Goal: Information Seeking & Learning: Check status

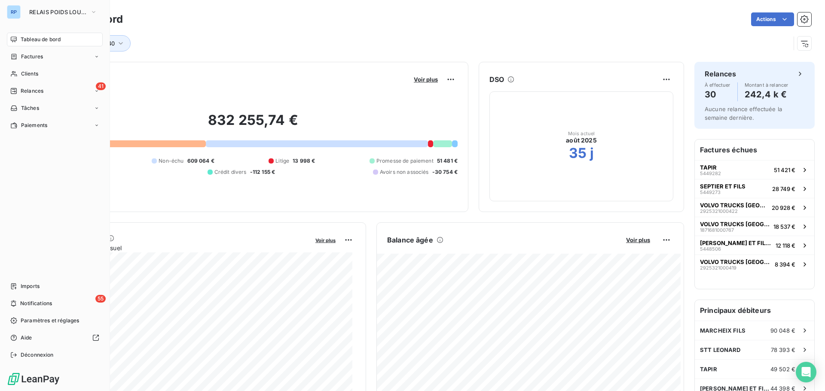
click at [48, 39] on span "Tableau de bord" at bounding box center [41, 40] width 40 height 8
click at [49, 40] on span "Tableau de bord" at bounding box center [41, 40] width 40 height 8
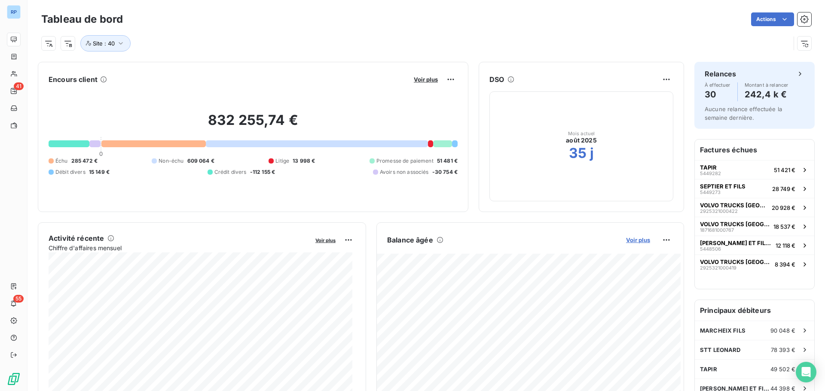
click at [643, 242] on span "Voir plus" at bounding box center [638, 240] width 24 height 7
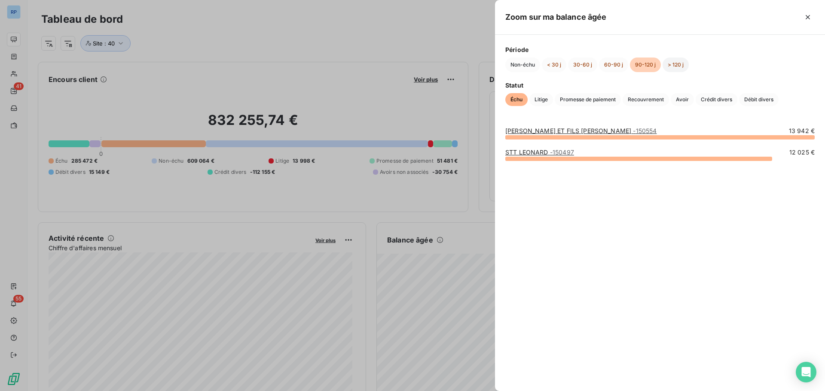
click at [675, 63] on button "> 120 j" at bounding box center [676, 65] width 26 height 15
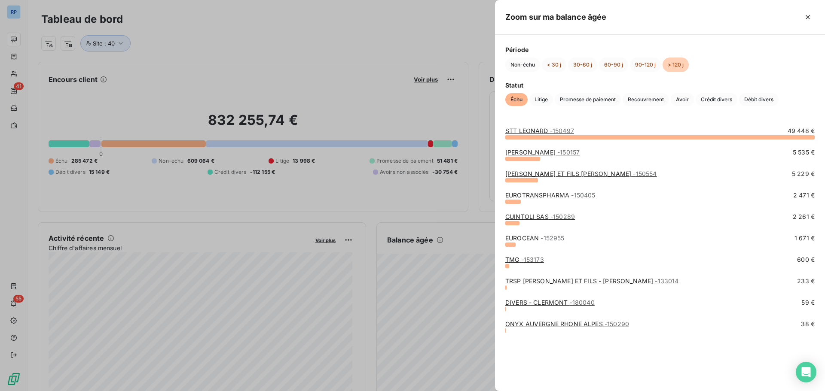
click at [119, 41] on div at bounding box center [412, 195] width 825 height 391
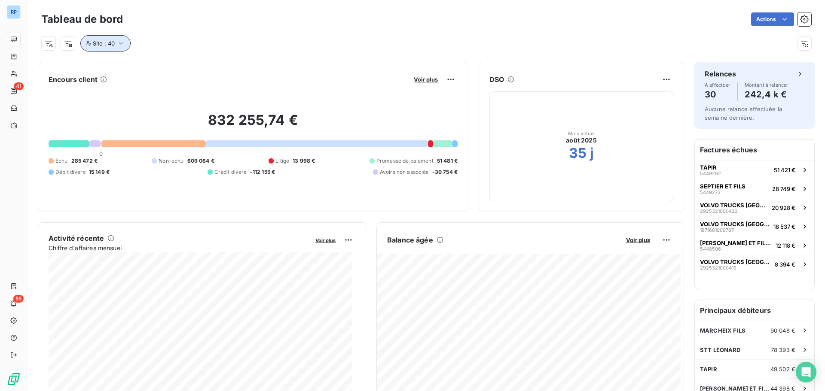
click at [121, 43] on icon "button" at bounding box center [120, 43] width 9 height 9
click at [276, 65] on icon "button" at bounding box center [273, 65] width 9 height 9
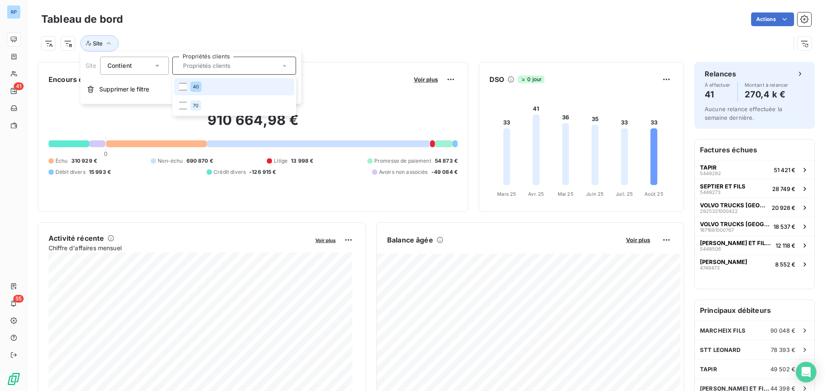
click at [191, 86] on div "40" at bounding box center [195, 87] width 11 height 10
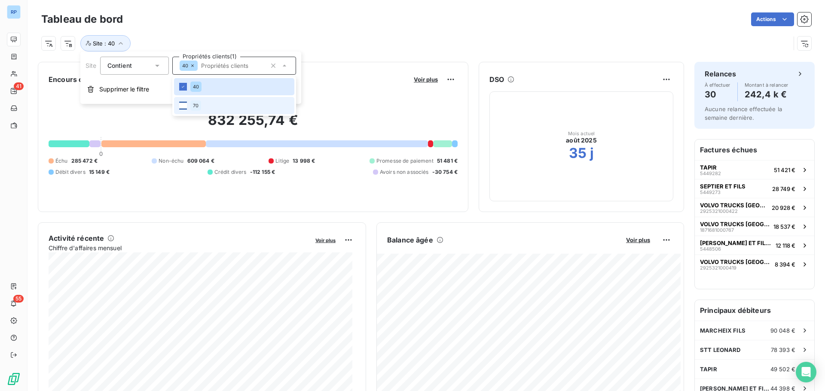
click at [186, 108] on div at bounding box center [183, 106] width 8 height 8
click at [342, 39] on div "Site : 40 , ..." at bounding box center [415, 43] width 749 height 16
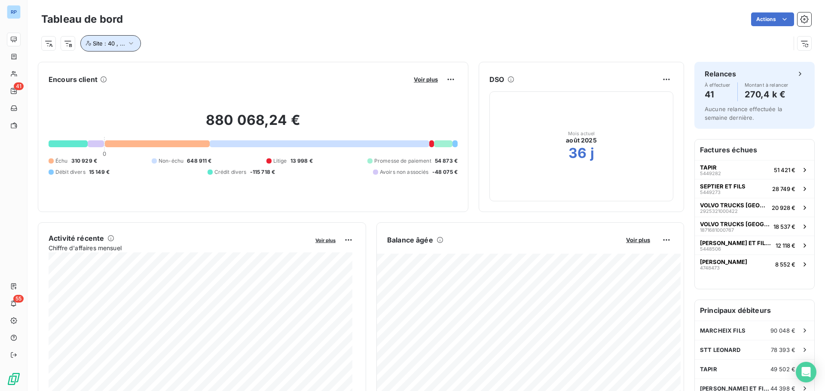
click at [128, 43] on icon "button" at bounding box center [131, 43] width 9 height 9
click at [364, 6] on div "Tableau de bord Actions Site : 40 , ..." at bounding box center [427, 28] width 798 height 57
click at [128, 43] on icon "button" at bounding box center [131, 43] width 9 height 9
click at [215, 66] on icon at bounding box center [213, 65] width 5 height 5
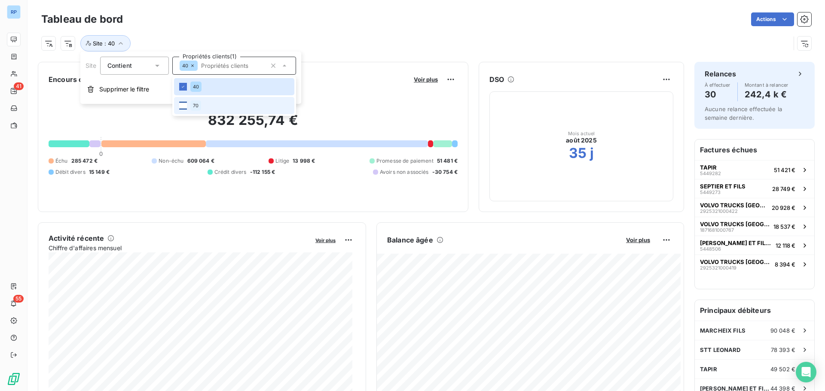
click at [184, 107] on div at bounding box center [183, 106] width 8 height 8
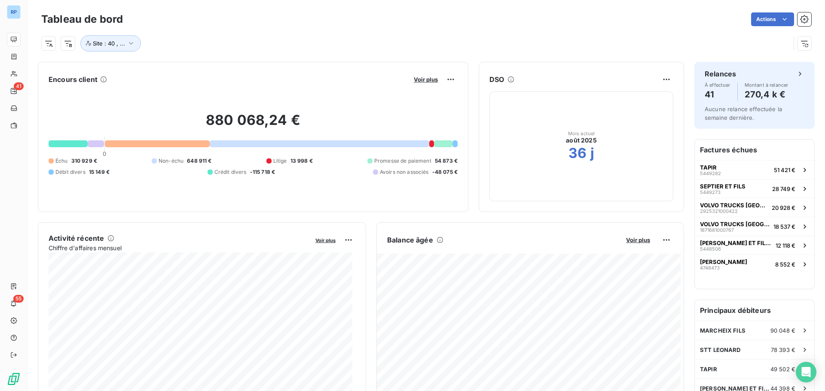
click at [339, 39] on div "Site : 40 , ..." at bounding box center [415, 43] width 749 height 16
click at [127, 43] on icon "button" at bounding box center [131, 43] width 9 height 9
click at [129, 42] on icon "button" at bounding box center [131, 43] width 9 height 9
click at [656, 80] on html "RP 41 55 Tableau de bord Actions Site : 40 , ... Encours client Voir plus 880 0…" at bounding box center [412, 195] width 825 height 391
click at [533, 127] on html "RP 41 55 Tableau de bord Actions Site : 40 , ... Encours client Voir plus 880 0…" at bounding box center [412, 195] width 825 height 391
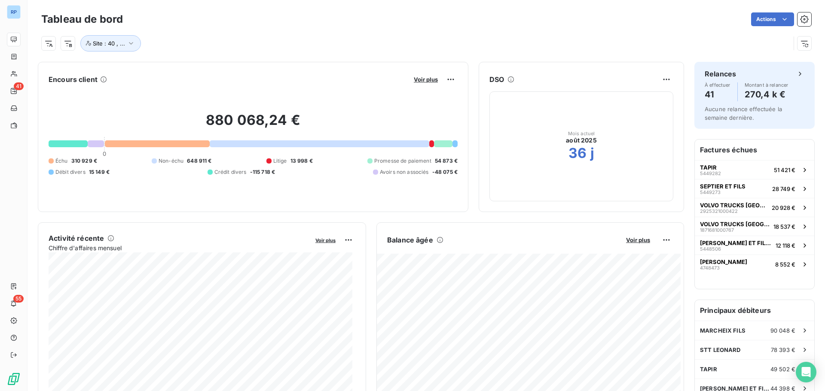
click at [491, 80] on h6 "DSO" at bounding box center [496, 79] width 15 height 10
click at [422, 79] on span "Voir plus" at bounding box center [426, 79] width 24 height 7
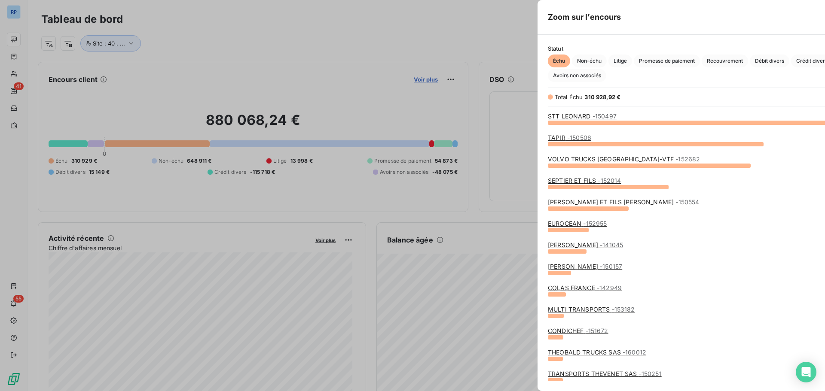
scroll to position [263, 324]
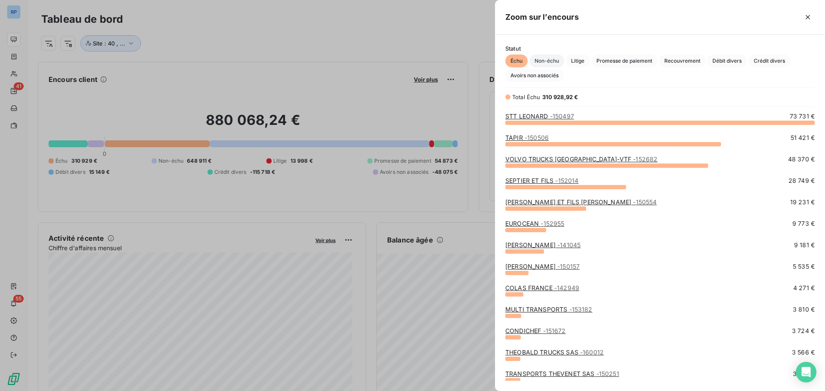
click at [555, 60] on span "Non-échu" at bounding box center [546, 61] width 35 height 13
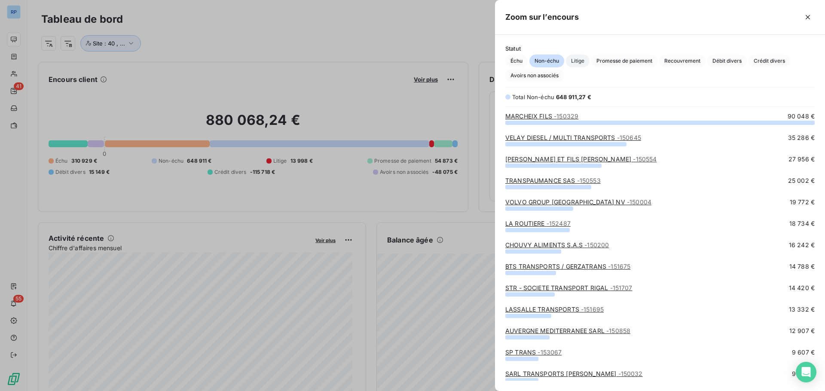
click at [579, 56] on span "Litige" at bounding box center [578, 61] width 24 height 13
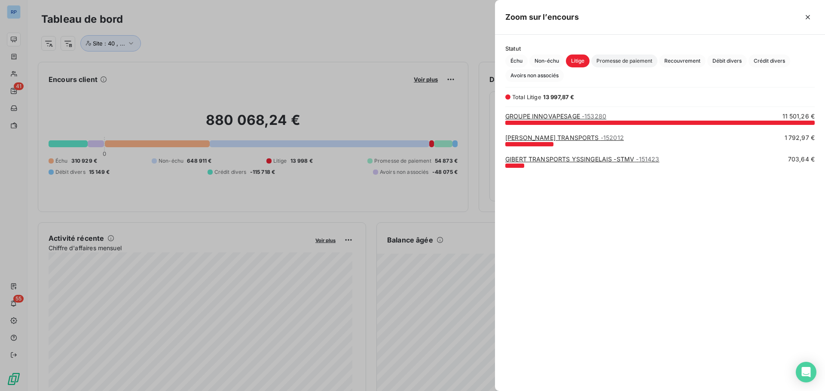
click at [615, 59] on span "Promesse de paiement" at bounding box center [624, 61] width 66 height 13
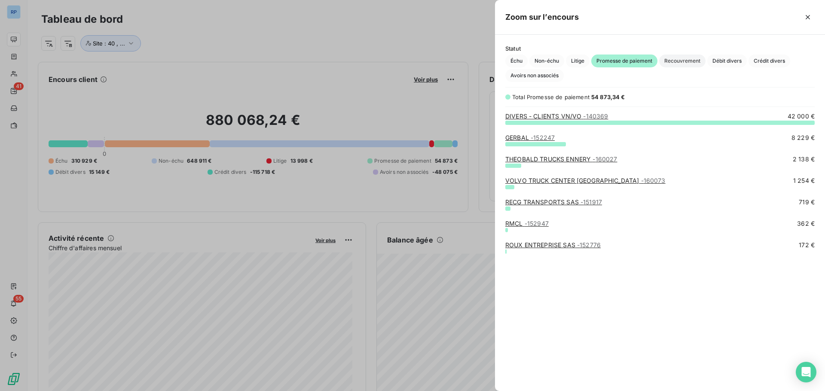
click at [692, 63] on span "Recouvrement" at bounding box center [682, 61] width 46 height 13
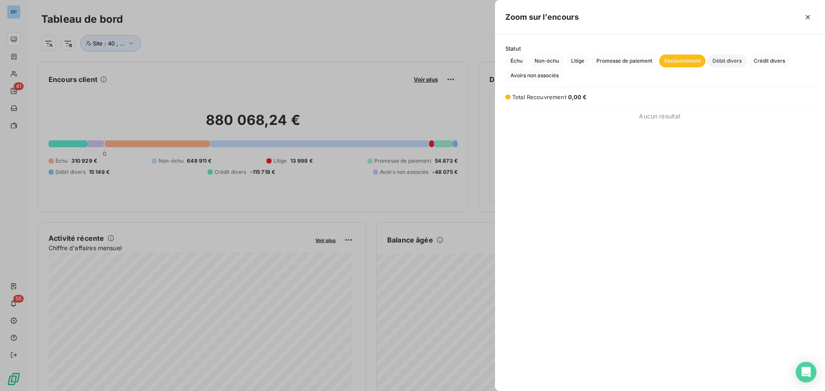
click at [728, 58] on span "Débit divers" at bounding box center [727, 61] width 40 height 13
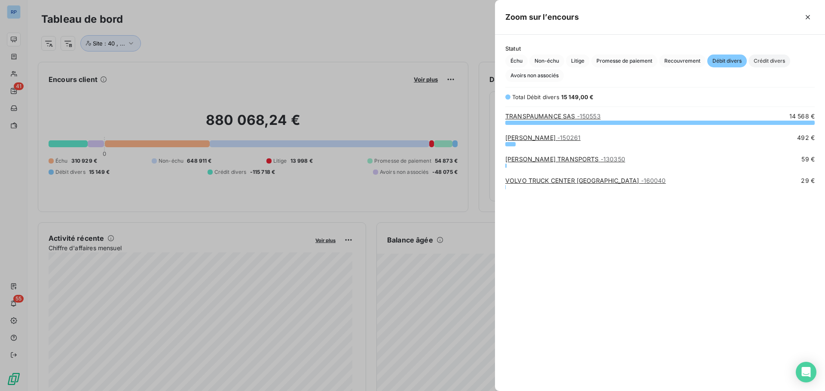
click at [765, 58] on span "Crédit divers" at bounding box center [770, 61] width 42 height 13
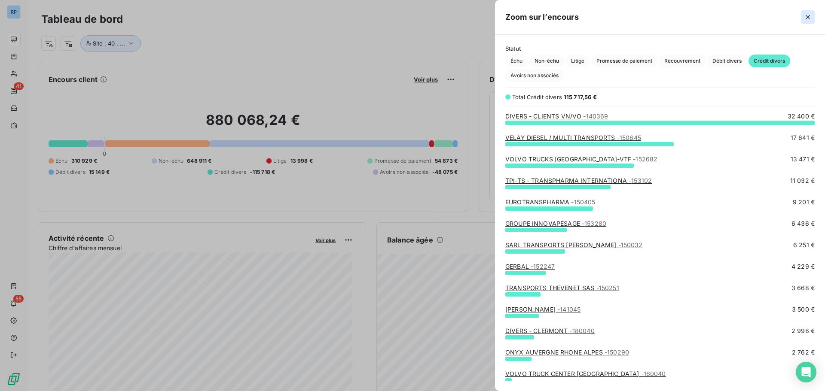
click at [807, 18] on icon "button" at bounding box center [808, 17] width 4 height 4
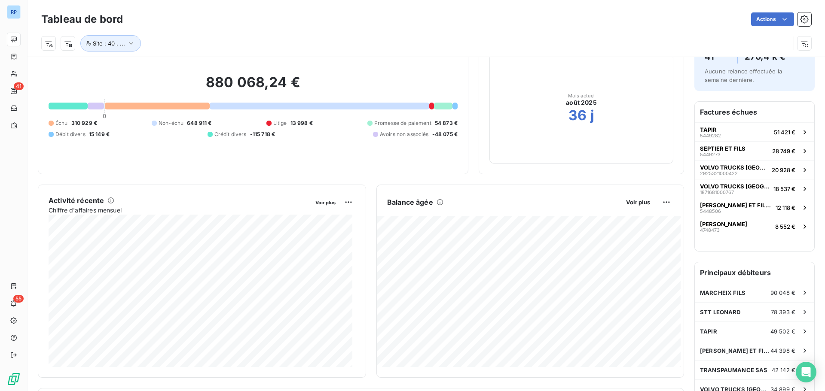
scroll to position [16, 0]
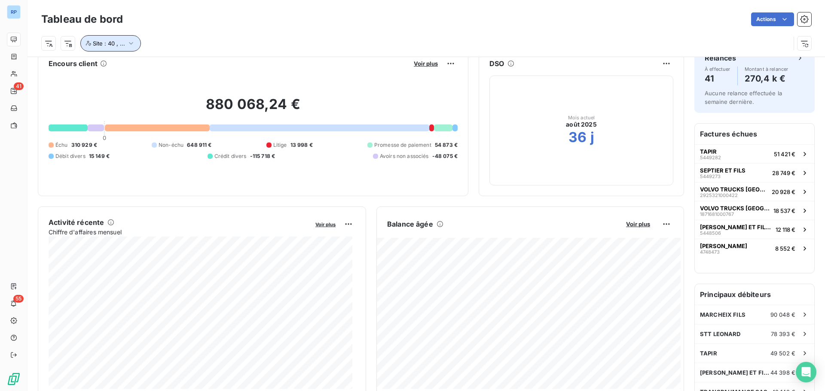
click at [130, 44] on icon "button" at bounding box center [131, 43] width 4 height 3
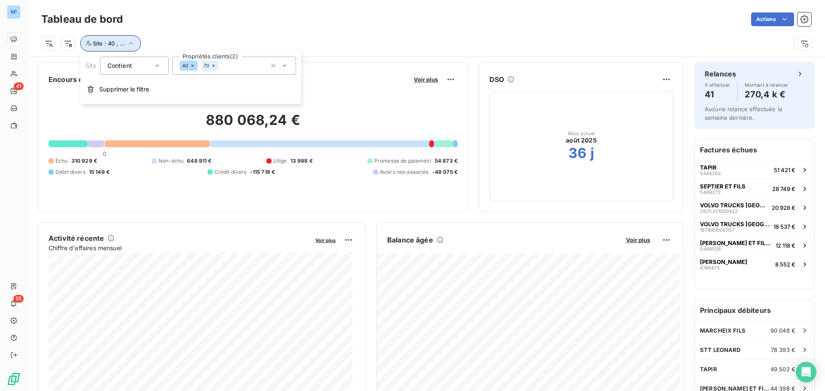
scroll to position [0, 0]
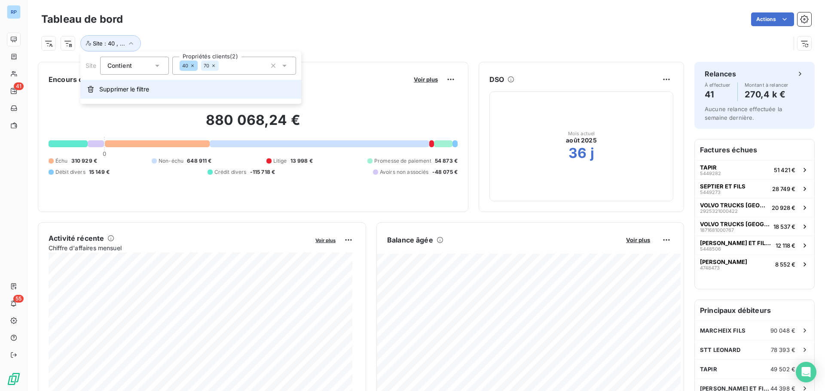
click at [116, 88] on span "Supprimer le filtre" at bounding box center [124, 89] width 50 height 9
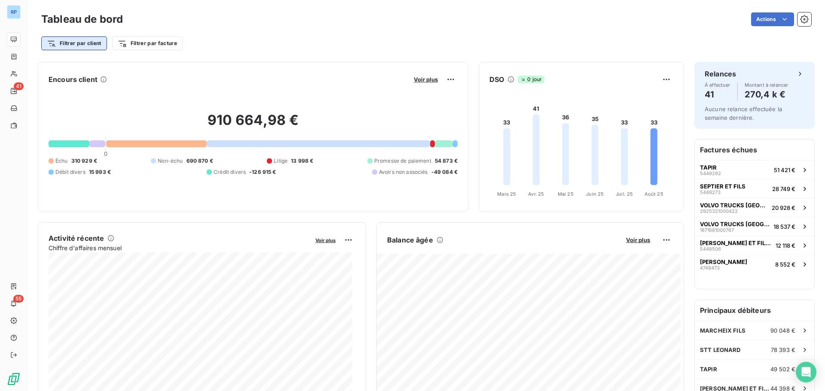
click at [92, 44] on html "RP 41 55 Tableau de bord Actions Filtrer par client Filtrer par facture Encours…" at bounding box center [412, 195] width 825 height 391
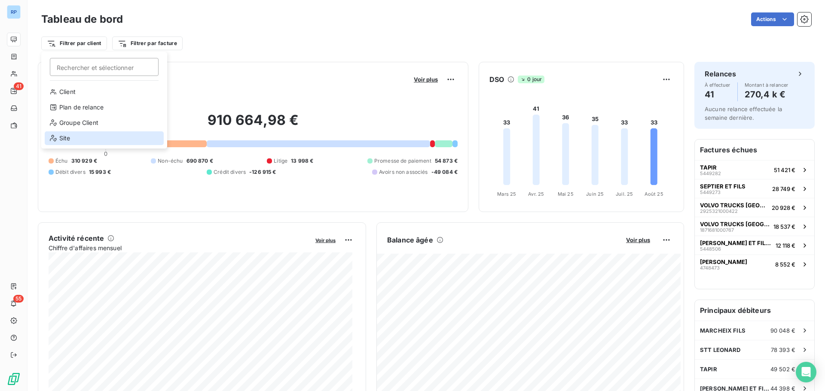
click at [70, 137] on div "Site" at bounding box center [104, 138] width 119 height 14
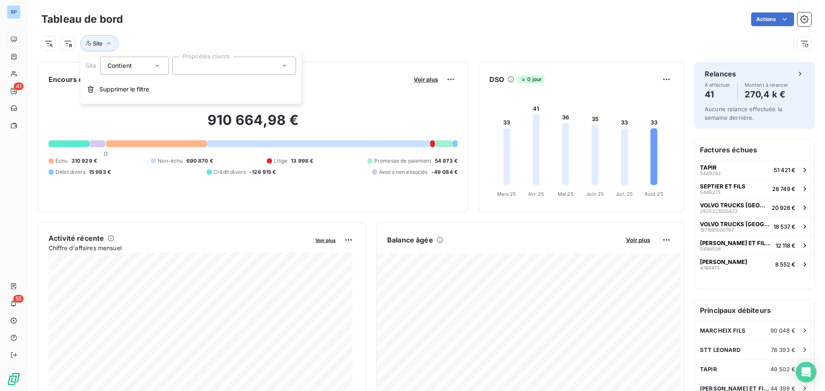
click at [208, 68] on div at bounding box center [234, 66] width 124 height 18
click at [205, 31] on div "Site" at bounding box center [426, 39] width 770 height 23
click at [113, 43] on icon "button" at bounding box center [108, 43] width 9 height 9
click at [113, 43] on button "Site" at bounding box center [99, 43] width 38 height 16
click at [107, 39] on icon "button" at bounding box center [108, 43] width 9 height 9
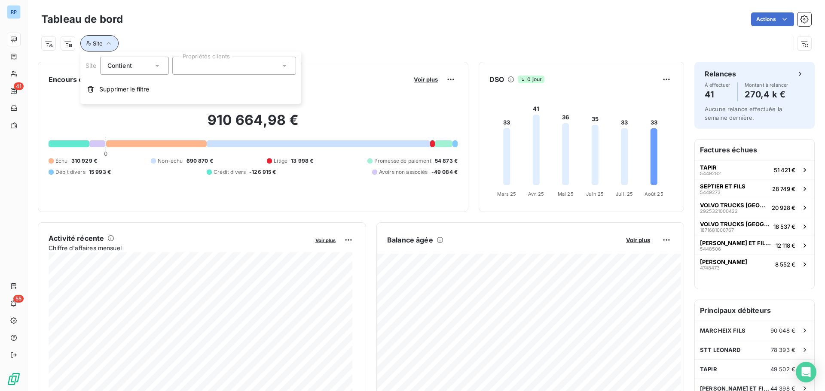
click at [107, 39] on icon "button" at bounding box center [108, 43] width 9 height 9
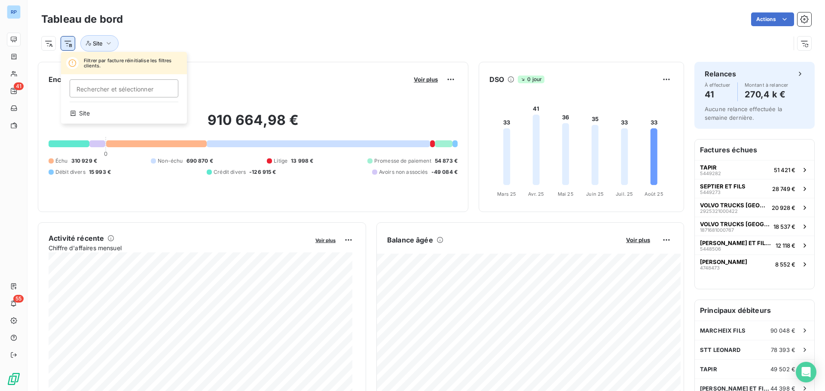
click at [71, 43] on html "RP 41 55 Tableau de bord Actions Filtrer par facture réinitialise les filtres c…" at bounding box center [412, 195] width 825 height 391
click at [93, 115] on div "Site" at bounding box center [123, 114] width 119 height 14
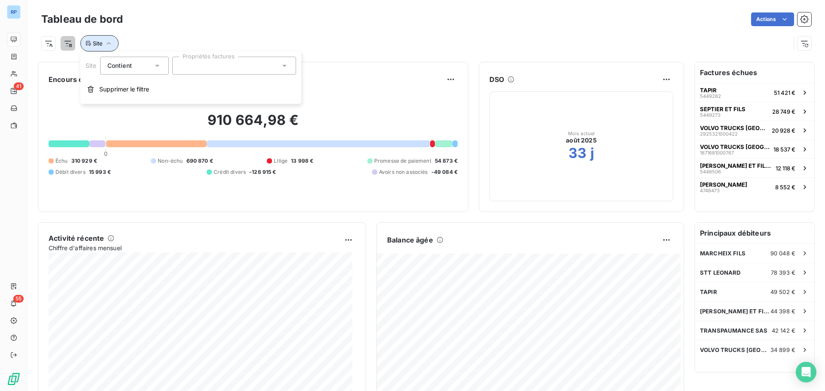
click at [107, 40] on icon "button" at bounding box center [108, 43] width 9 height 9
click at [208, 65] on div at bounding box center [234, 66] width 124 height 18
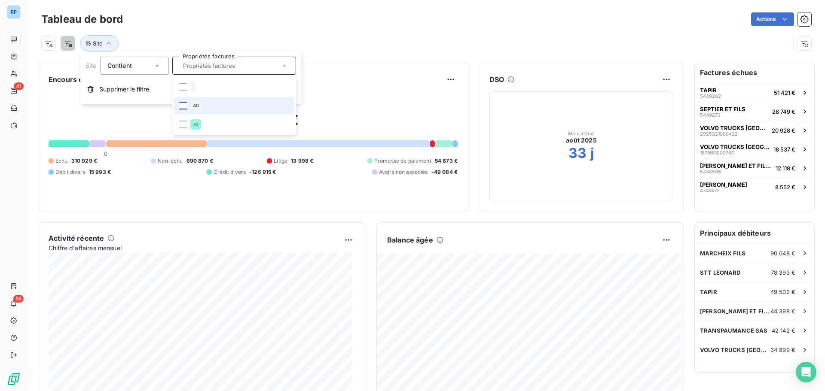
click at [181, 104] on div at bounding box center [183, 106] width 8 height 8
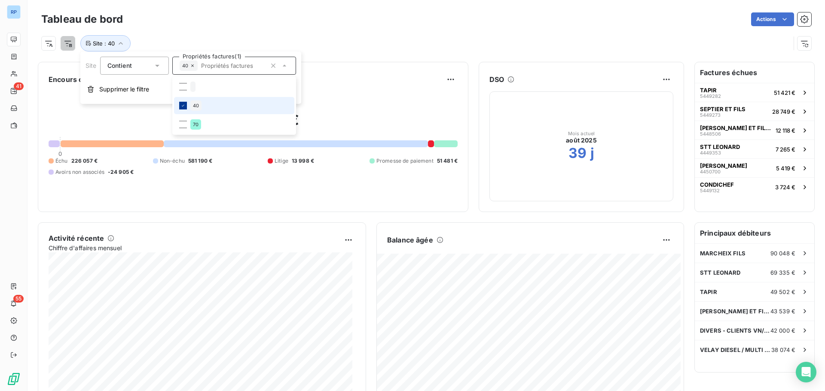
click at [181, 104] on icon at bounding box center [182, 105] width 5 height 5
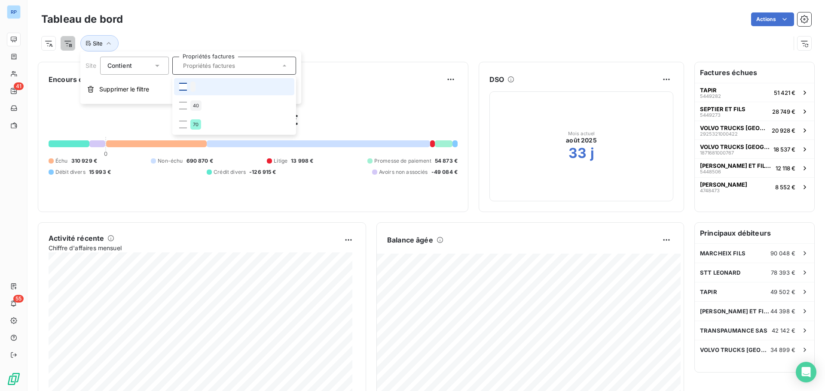
click at [182, 87] on div at bounding box center [183, 87] width 8 height 8
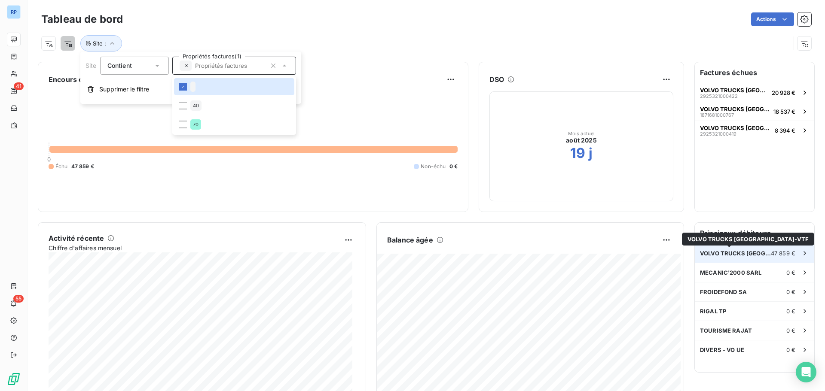
click at [731, 251] on span "VOLVO TRUCKS FRANCE-VTF" at bounding box center [735, 253] width 71 height 7
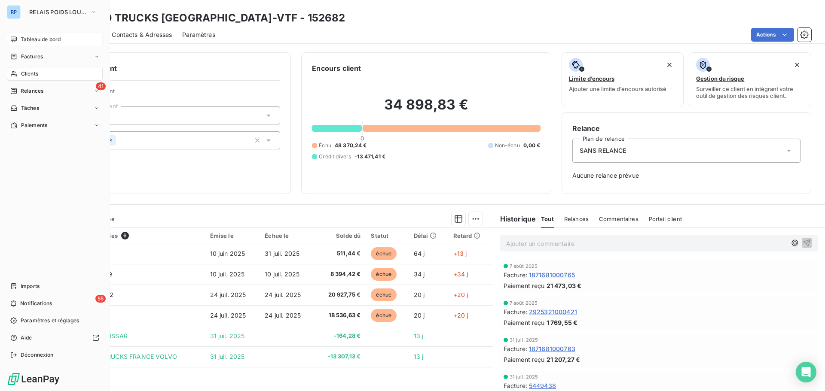
click at [54, 38] on span "Tableau de bord" at bounding box center [41, 40] width 40 height 8
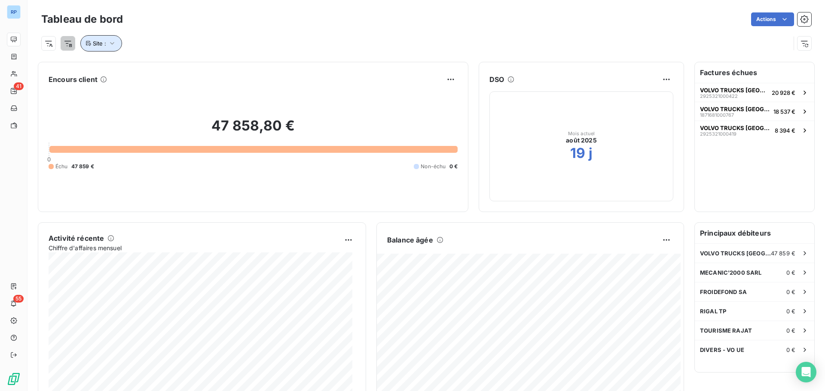
click at [108, 44] on icon "button" at bounding box center [112, 43] width 9 height 9
click at [243, 64] on div at bounding box center [234, 66] width 124 height 18
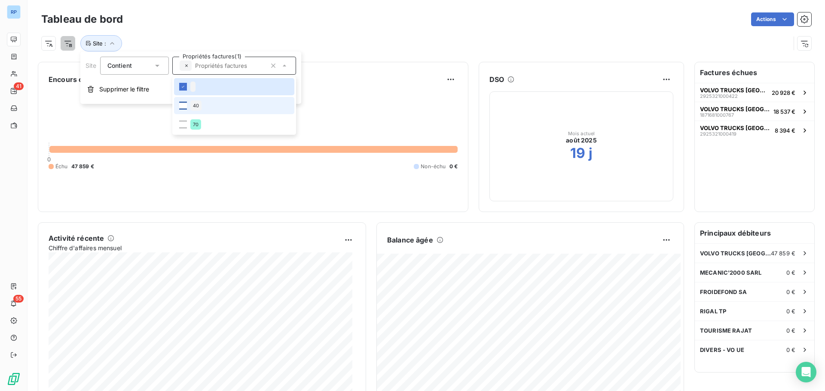
click at [179, 105] on div at bounding box center [183, 106] width 8 height 8
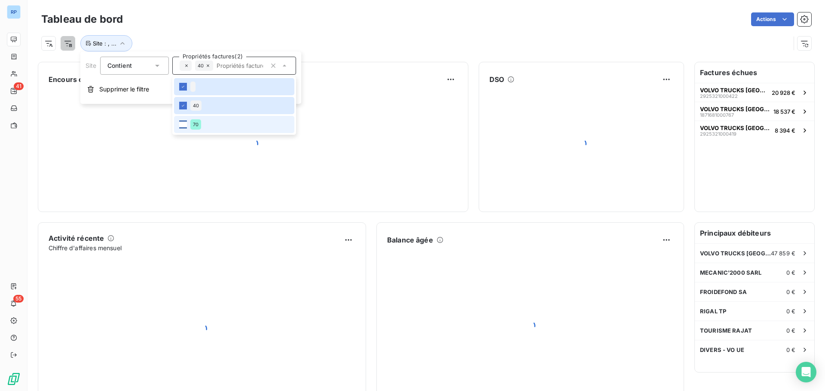
click at [184, 123] on div at bounding box center [183, 125] width 8 height 8
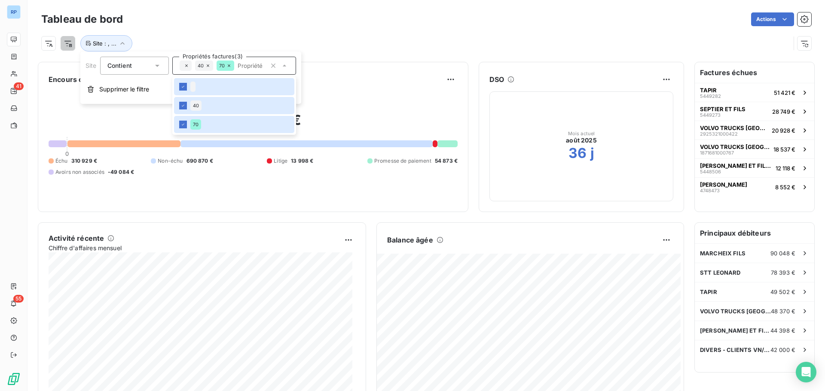
click at [410, 95] on div "1 021 586,91 € 0 Échu 310 929 € Non-échu 690 870 € Litige 13 998 € Promesse de …" at bounding box center [253, 143] width 409 height 115
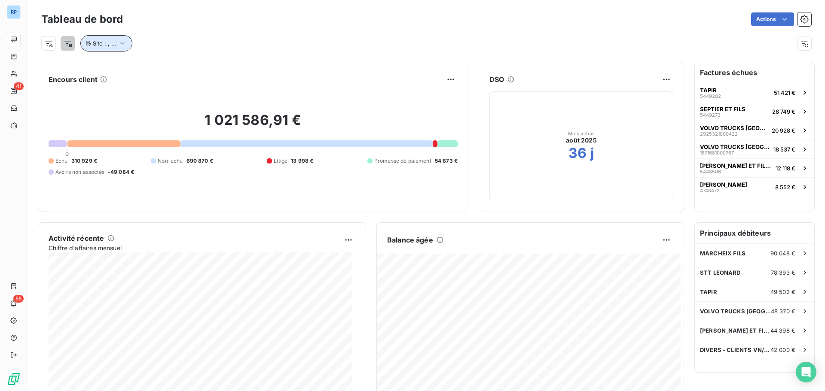
click at [123, 43] on icon "button" at bounding box center [122, 43] width 9 height 9
click at [208, 66] on icon at bounding box center [207, 65] width 5 height 5
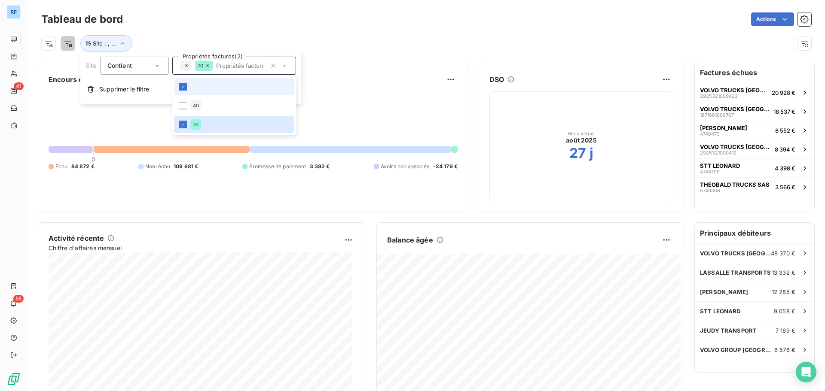
click at [207, 65] on icon at bounding box center [207, 65] width 3 height 3
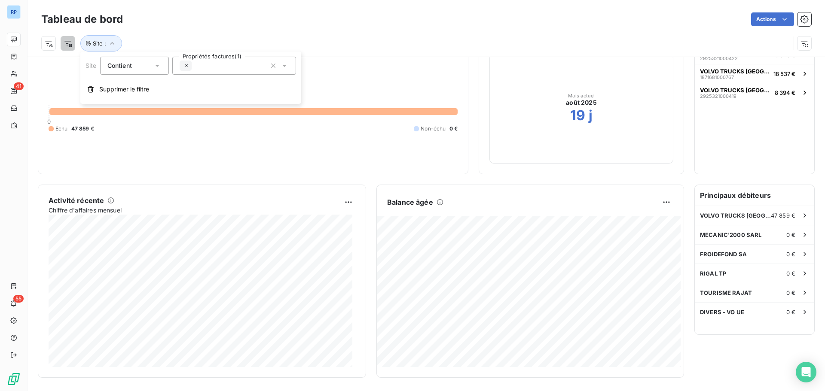
scroll to position [39, 0]
click at [113, 43] on icon "button" at bounding box center [112, 43] width 9 height 9
click at [113, 42] on icon "button" at bounding box center [112, 43] width 9 height 9
click at [281, 64] on icon at bounding box center [284, 65] width 9 height 9
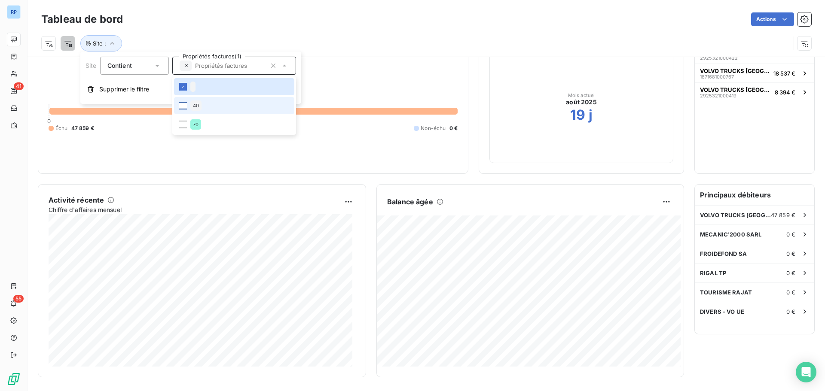
click at [183, 106] on div at bounding box center [183, 106] width 8 height 8
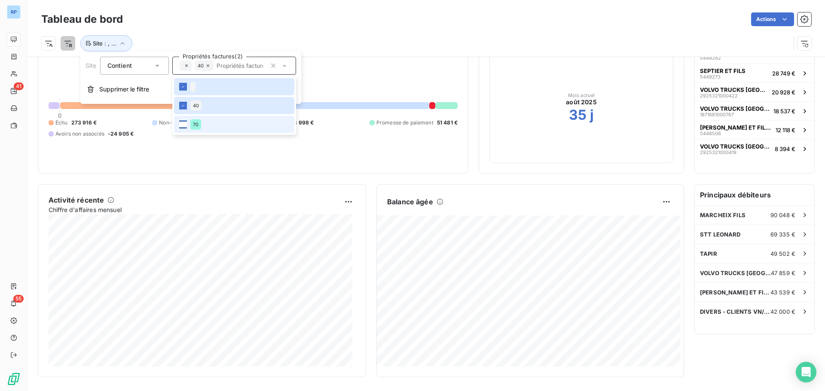
click at [185, 124] on div at bounding box center [183, 125] width 8 height 8
click at [183, 127] on icon at bounding box center [182, 124] width 5 height 5
click at [184, 120] on li "70" at bounding box center [234, 124] width 120 height 17
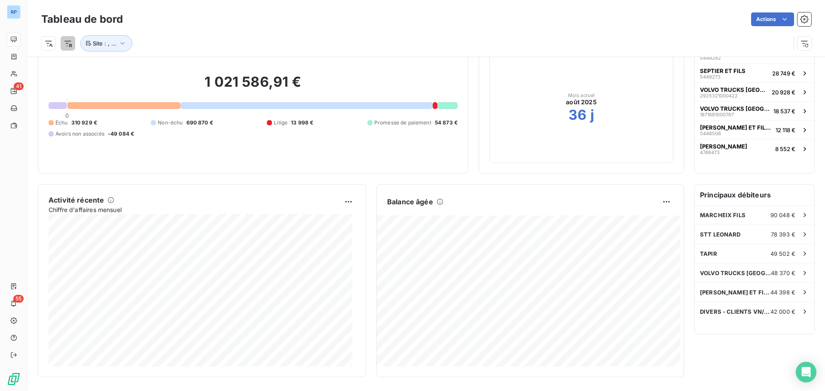
click at [391, 55] on div "Tableau de bord Actions Site : , ..." at bounding box center [427, 28] width 798 height 57
click at [660, 202] on html "RP 41 55 Tableau de bord Actions Site : , ... Encours client 1 021 586,91 € 0 É…" at bounding box center [412, 195] width 825 height 391
click at [559, 200] on html "RP 41 55 Tableau de bord Actions Site : , ... Encours client 1 021 586,91 € 0 É…" at bounding box center [412, 195] width 825 height 391
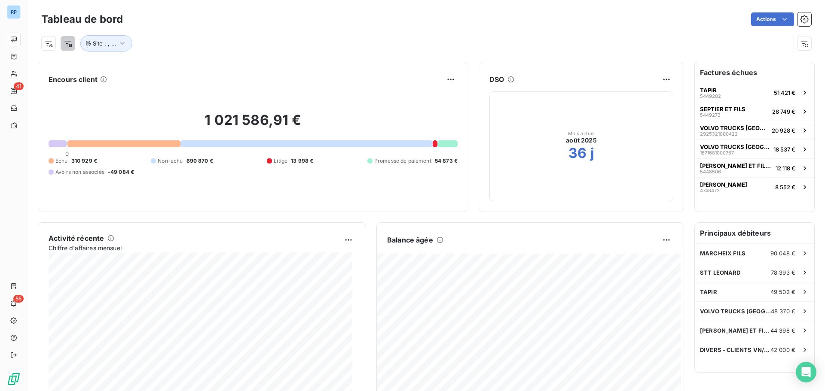
click at [69, 44] on html "RP 41 55 Tableau de bord Actions Site : , ... Encours client 1 021 586,91 € 0 É…" at bounding box center [412, 195] width 825 height 391
click at [50, 44] on html "RP 41 55 Tableau de bord Actions Site : , ... Encours client 1 021 586,91 € 0 É…" at bounding box center [412, 195] width 825 height 391
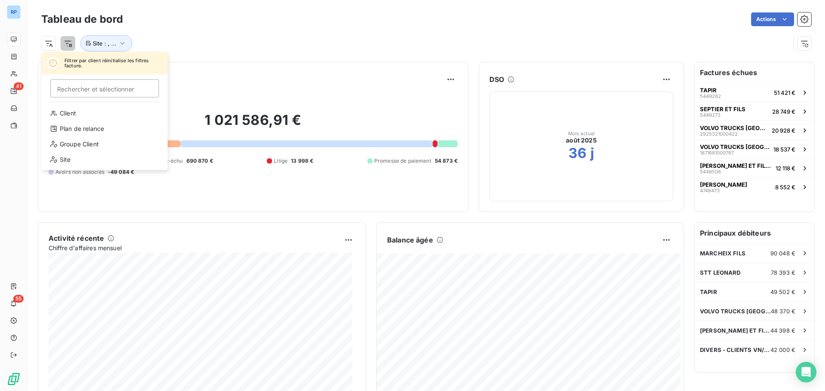
click at [50, 44] on html "RP 41 55 Tableau de bord Actions Filtrer par client réinitialise les filtres fa…" at bounding box center [412, 195] width 825 height 391
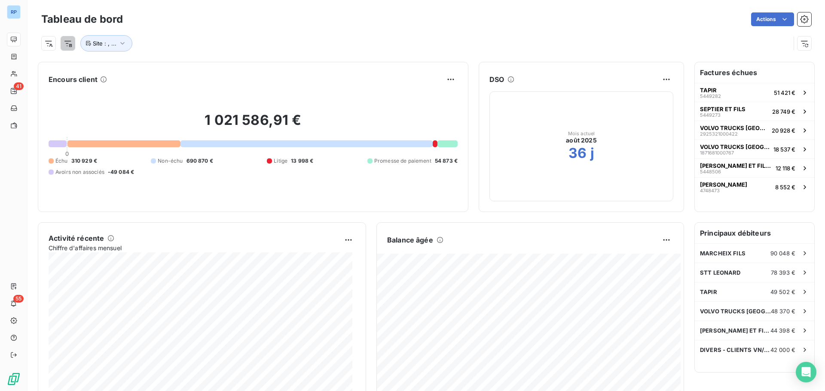
click at [70, 40] on html "RP 41 55 Tableau de bord Actions Site : , ... Encours client 1 021 586,91 € 0 É…" at bounding box center [412, 195] width 825 height 391
click at [70, 40] on html "RP 41 55 Tableau de bord Actions Rechercher et sélectionner Site Site : , ... E…" at bounding box center [412, 195] width 825 height 391
click at [123, 44] on html "RP 41 55 Tableau de bord Actions Rechercher et sélectionner Site Site : , ... E…" at bounding box center [412, 195] width 825 height 391
click at [123, 44] on icon "button" at bounding box center [122, 43] width 9 height 9
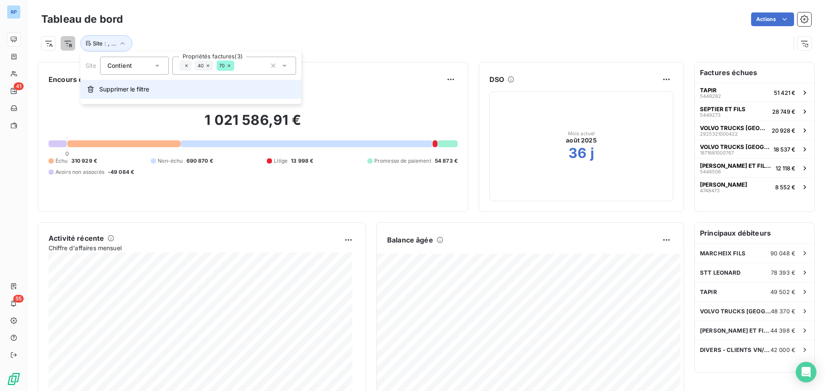
click at [136, 87] on span "Supprimer le filtre" at bounding box center [124, 89] width 50 height 9
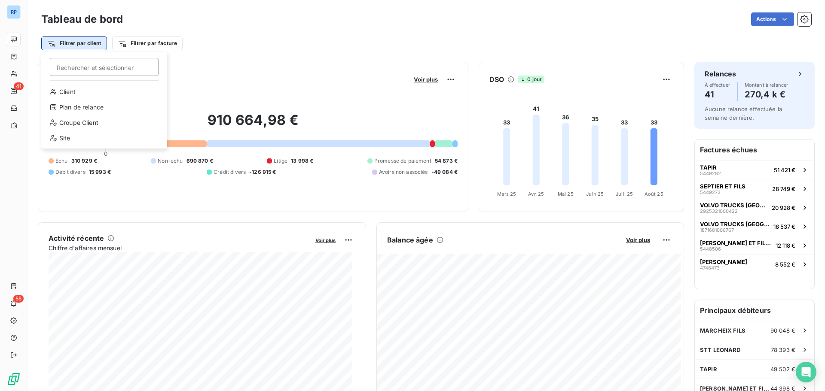
click at [80, 43] on html "RP 41 55 Tableau de bord Actions Filtrer par client Rechercher et sélectionner …" at bounding box center [412, 195] width 825 height 391
click at [71, 138] on div "Site" at bounding box center [104, 138] width 119 height 14
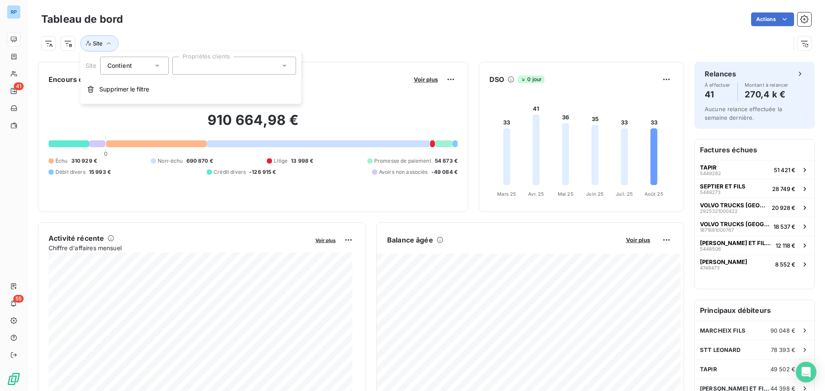
click at [284, 63] on icon at bounding box center [284, 65] width 9 height 9
drag, startPoint x: 183, startPoint y: 86, endPoint x: 184, endPoint y: 94, distance: 8.6
click at [183, 86] on div at bounding box center [183, 87] width 8 height 8
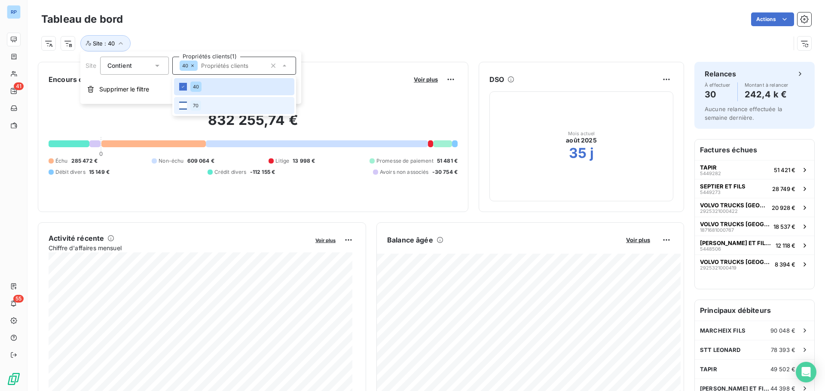
click at [183, 105] on div at bounding box center [183, 106] width 8 height 8
click at [256, 65] on input "text" at bounding box center [242, 66] width 47 height 8
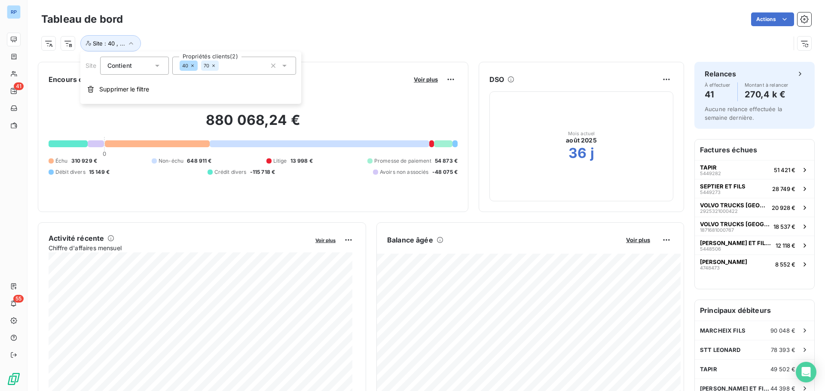
click at [245, 67] on div "40 70" at bounding box center [234, 66] width 124 height 18
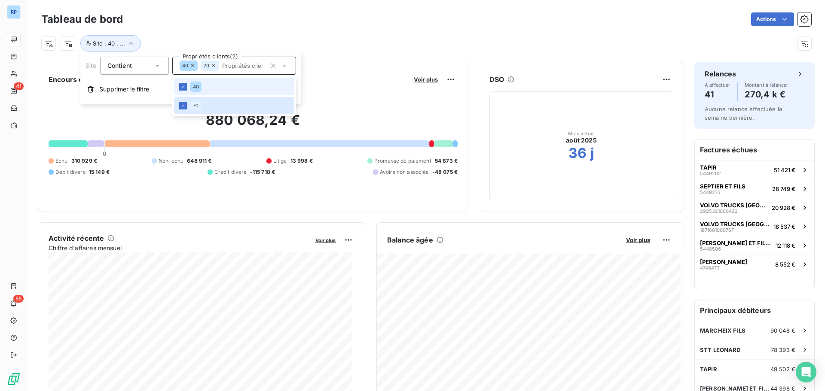
click at [245, 67] on input "text" at bounding box center [242, 66] width 47 height 8
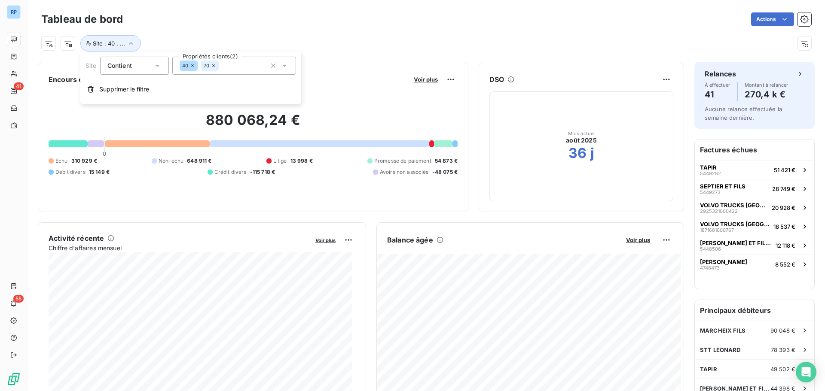
click at [245, 67] on div "40 70" at bounding box center [234, 66] width 124 height 18
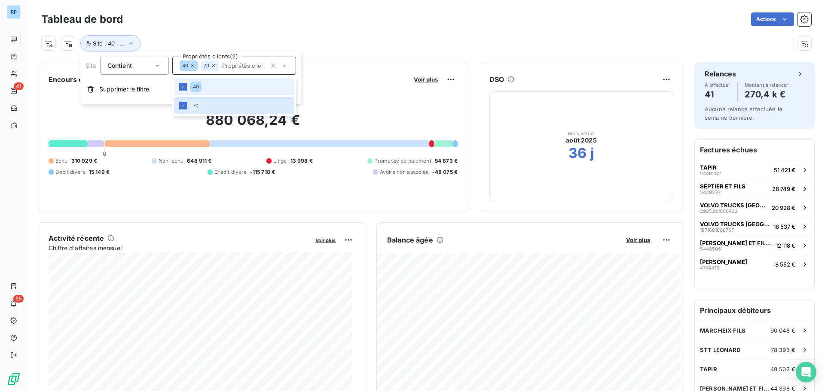
click at [353, 40] on div "Site : 40 , ..." at bounding box center [415, 43] width 749 height 16
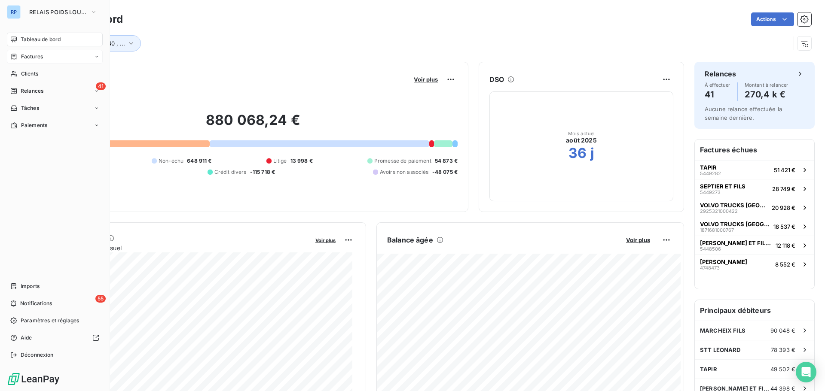
click at [36, 58] on span "Factures" at bounding box center [32, 57] width 22 height 8
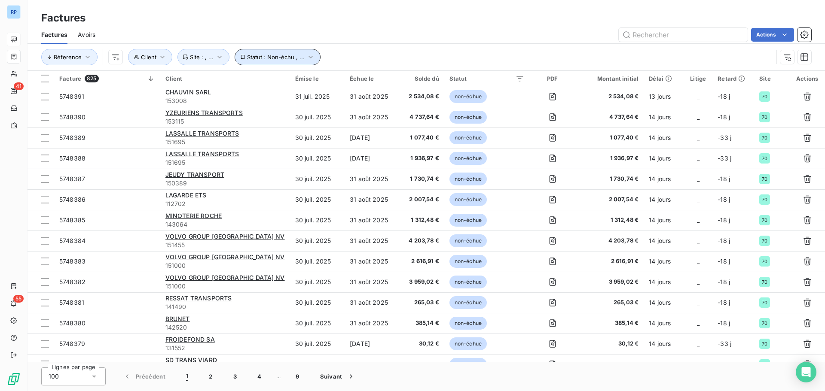
click at [307, 56] on icon "button" at bounding box center [310, 57] width 9 height 9
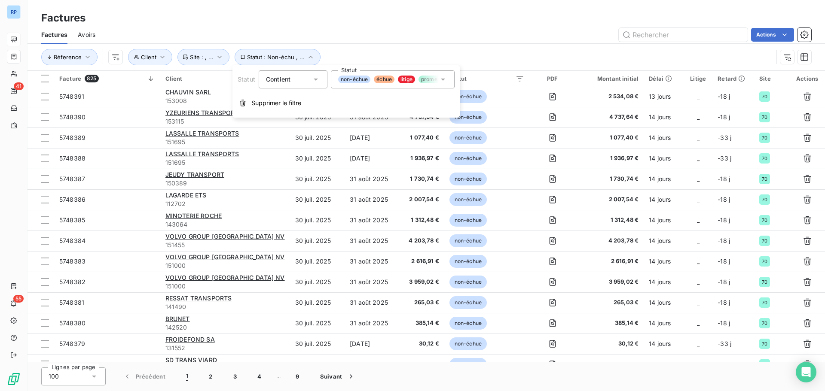
click at [443, 77] on icon at bounding box center [443, 79] width 9 height 9
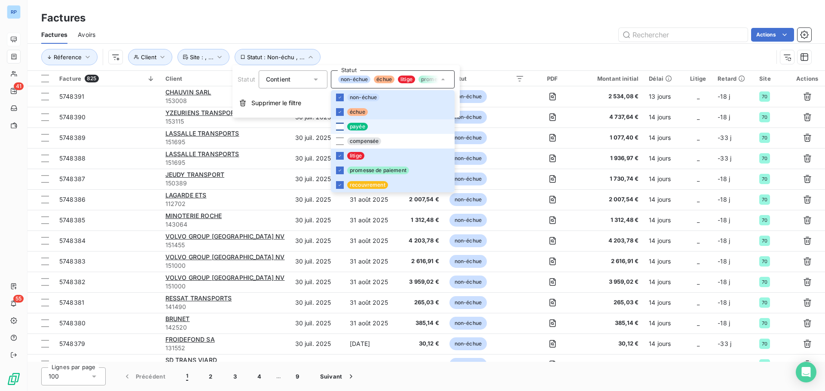
click at [336, 127] on div at bounding box center [340, 127] width 8 height 8
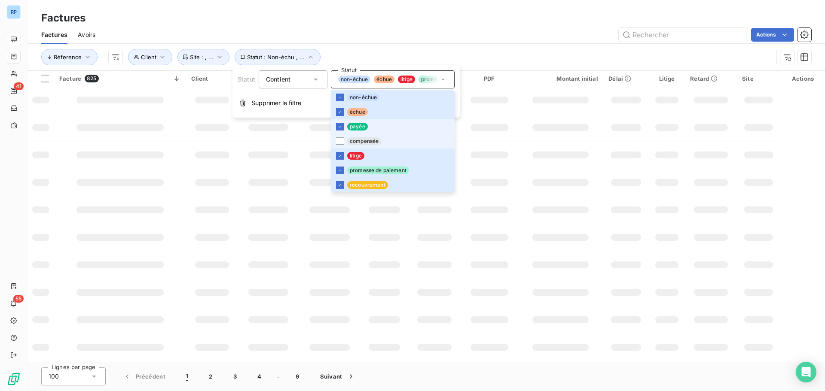
click at [339, 136] on li "compensée" at bounding box center [393, 141] width 124 height 15
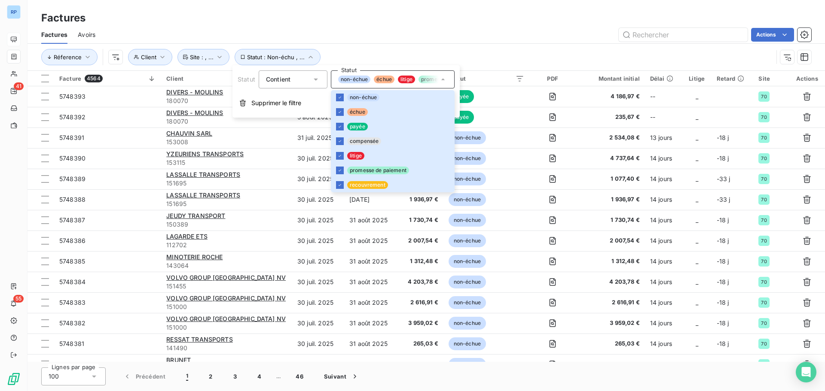
click at [435, 38] on div "Actions" at bounding box center [459, 35] width 706 height 14
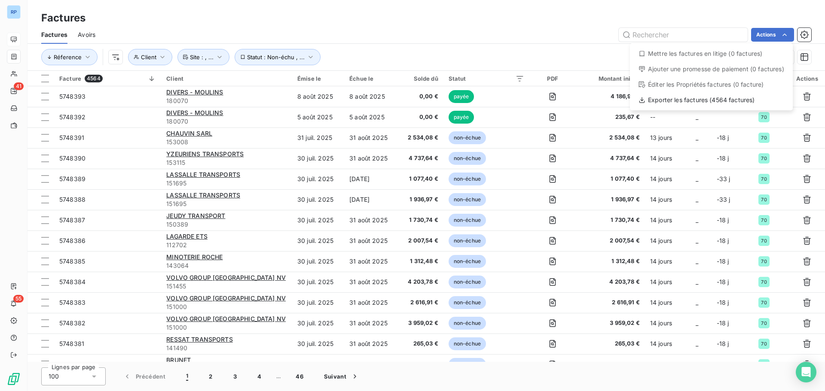
click at [454, 48] on html "RP 41 55 Factures Factures Avoirs Actions Mettre les factures en litige (0 fact…" at bounding box center [412, 195] width 825 height 391
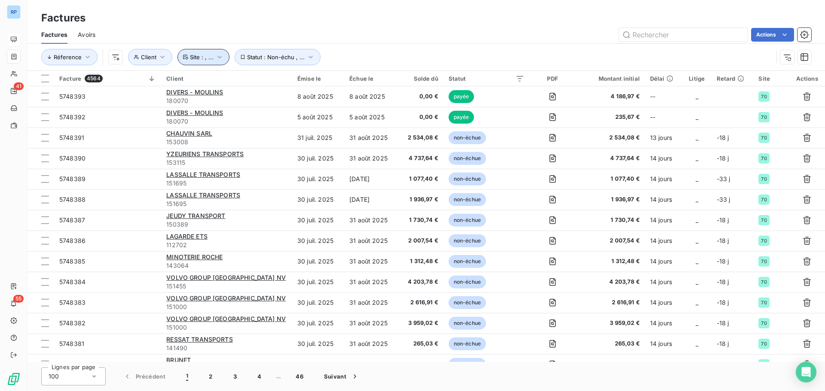
click at [219, 58] on icon "button" at bounding box center [219, 57] width 9 height 9
click at [309, 56] on icon "button" at bounding box center [310, 57] width 9 height 9
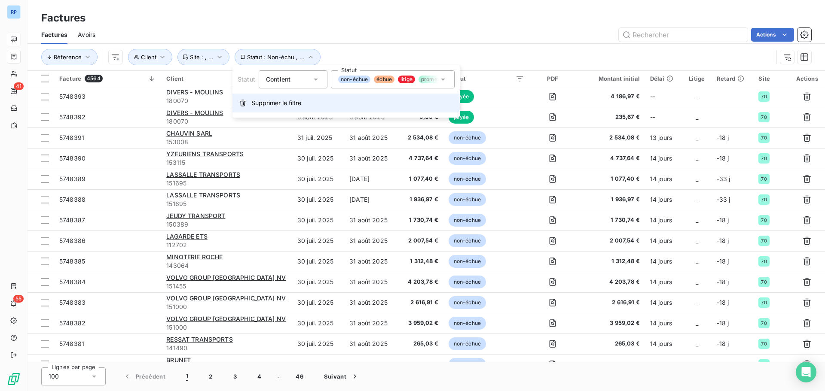
click at [291, 103] on span "Supprimer le filtre" at bounding box center [276, 103] width 50 height 9
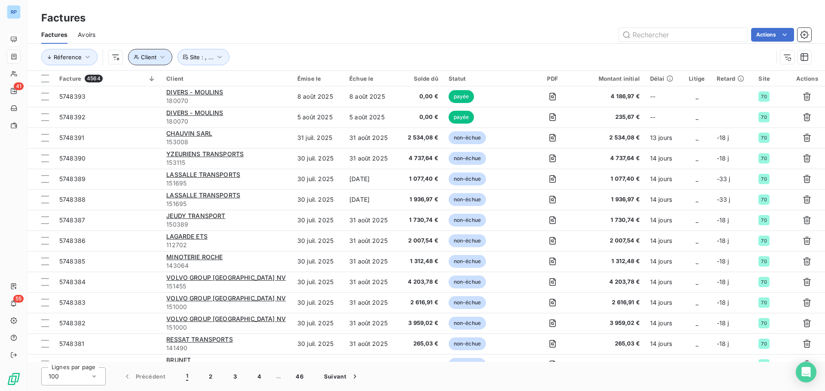
click at [163, 56] on icon "button" at bounding box center [162, 57] width 4 height 3
click at [339, 79] on icon at bounding box center [336, 79] width 9 height 9
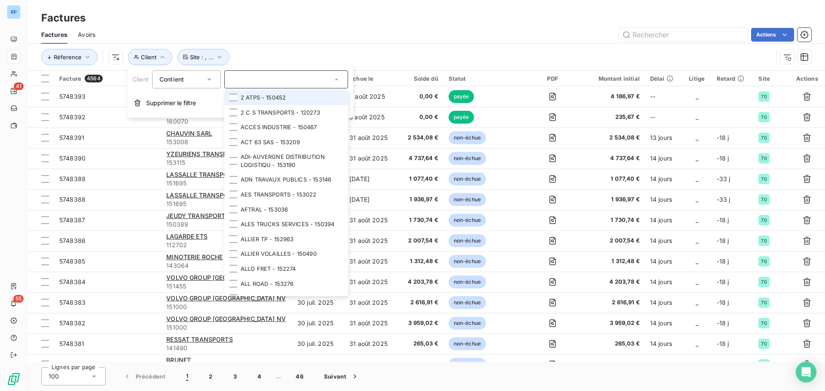
click at [339, 79] on icon at bounding box center [336, 79] width 9 height 9
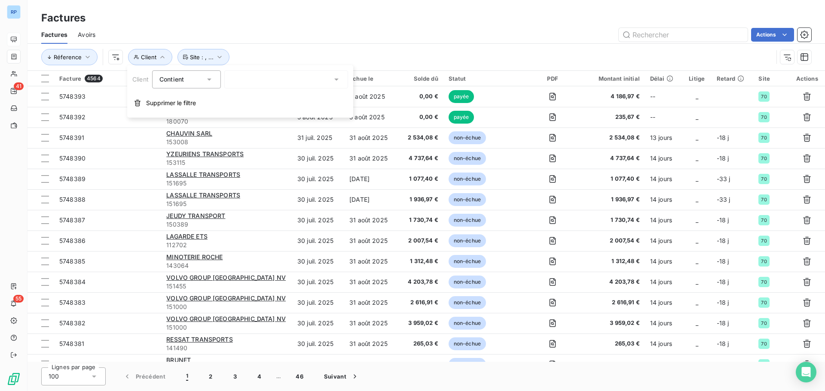
click at [391, 48] on div "Réference Client Site : , ..." at bounding box center [426, 57] width 770 height 27
click at [804, 56] on icon "button" at bounding box center [805, 57] width 8 height 8
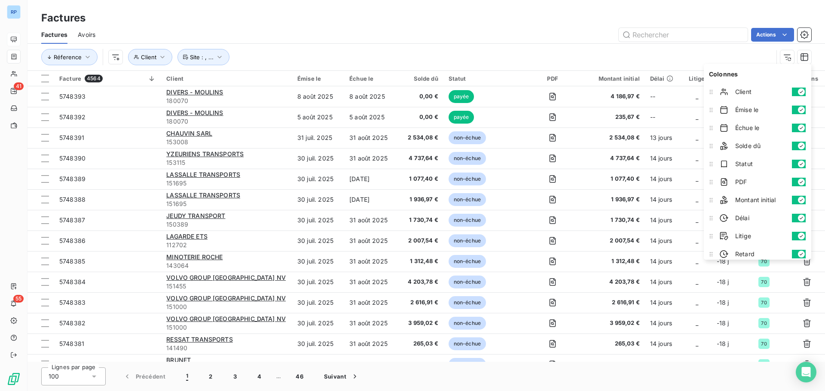
click at [798, 109] on icon "button" at bounding box center [801, 110] width 7 height 7
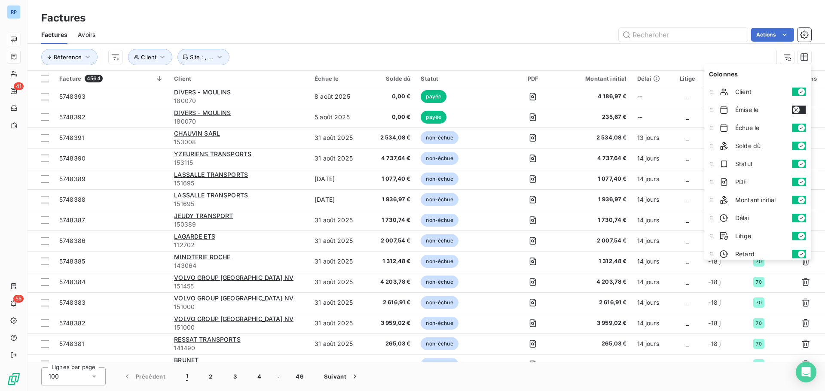
click at [798, 126] on icon "button" at bounding box center [801, 128] width 7 height 7
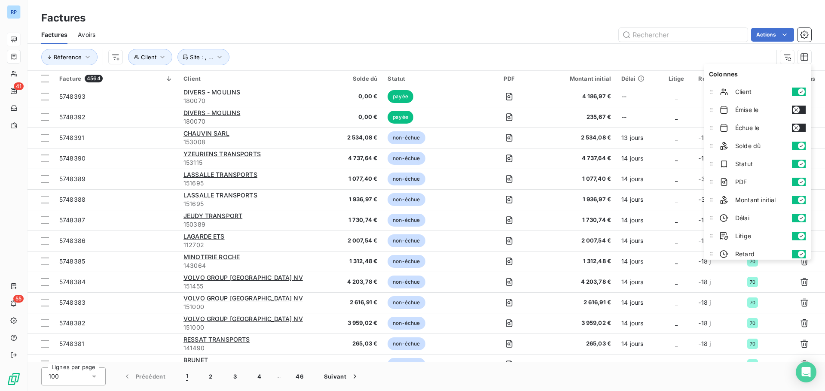
click at [792, 145] on button "button" at bounding box center [799, 146] width 14 height 9
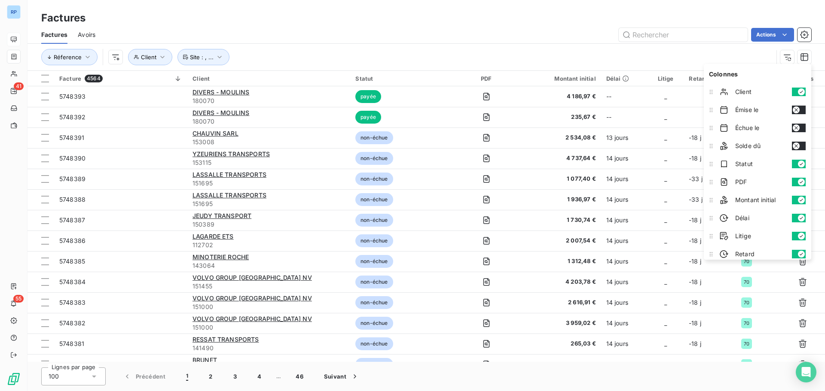
click at [792, 162] on button "button" at bounding box center [799, 164] width 14 height 9
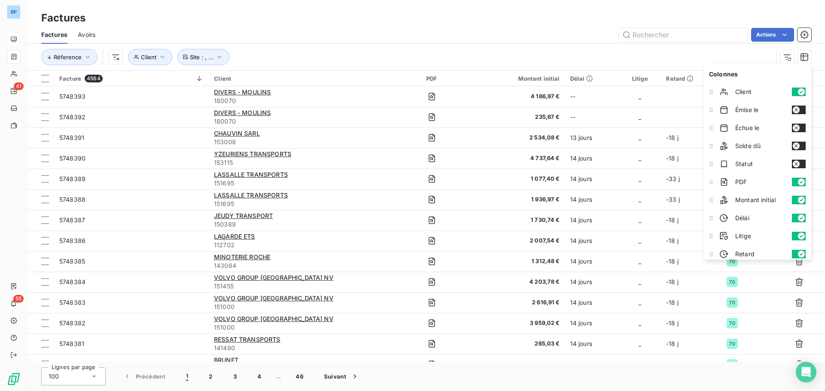
click at [792, 180] on button "button" at bounding box center [799, 182] width 14 height 9
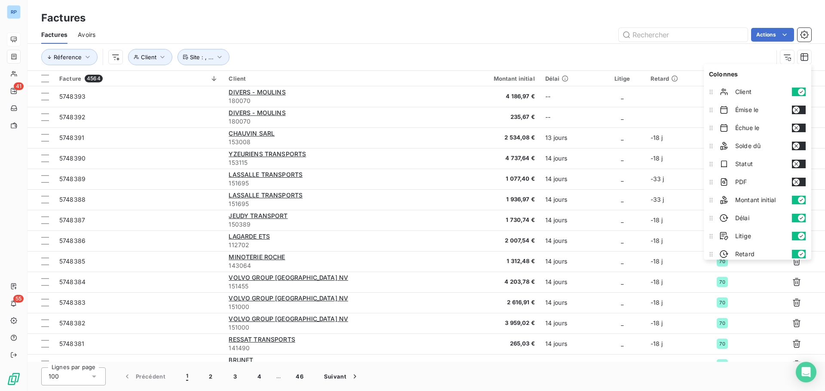
click at [792, 199] on button "button" at bounding box center [799, 200] width 14 height 9
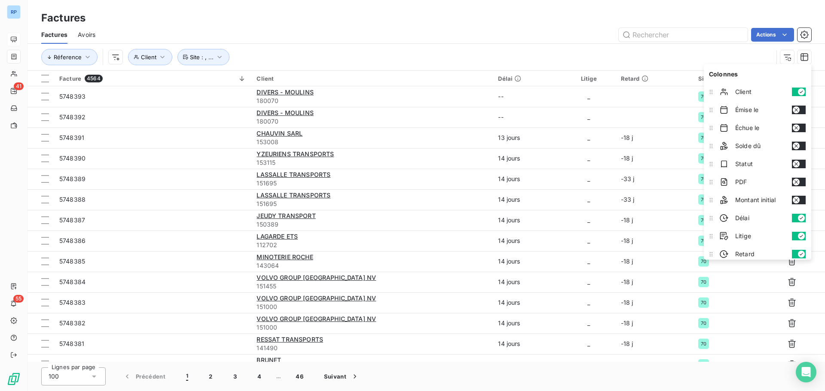
click at [792, 217] on button "button" at bounding box center [799, 218] width 14 height 9
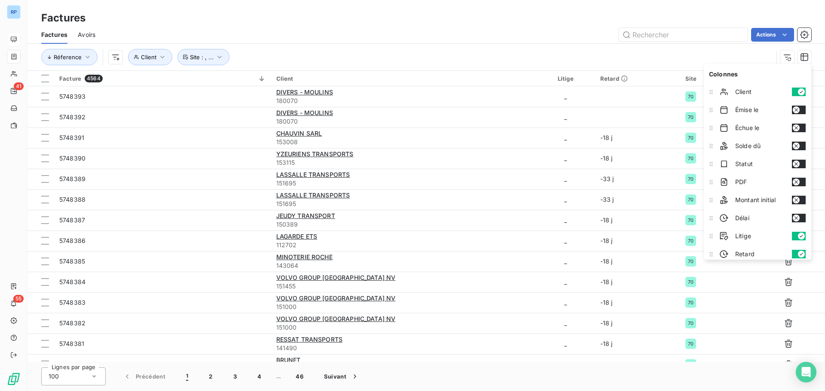
click at [792, 235] on button "button" at bounding box center [799, 236] width 14 height 9
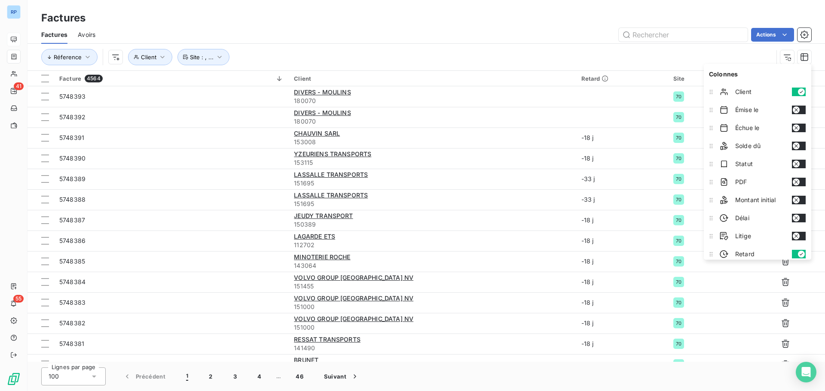
scroll to position [23, 0]
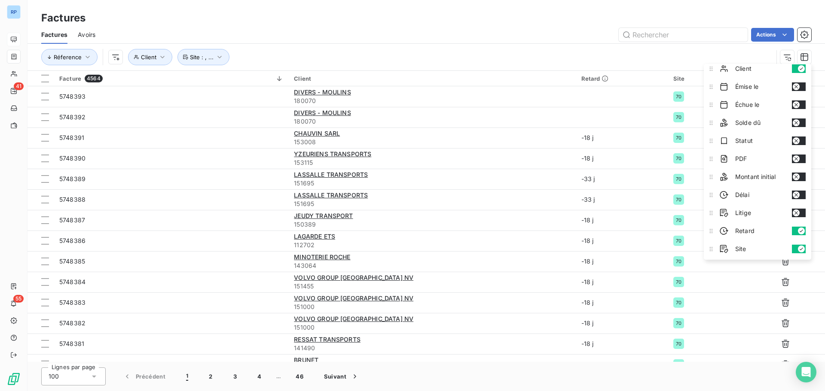
click at [792, 230] on button "button" at bounding box center [799, 231] width 14 height 9
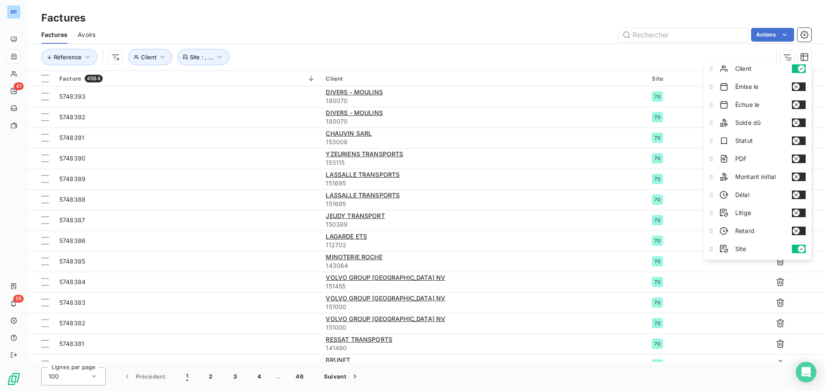
click at [553, 31] on div "Actions" at bounding box center [459, 35] width 706 height 14
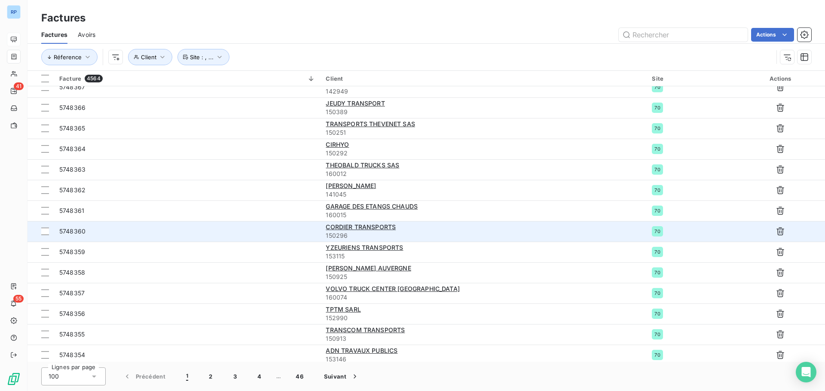
scroll to position [412, 0]
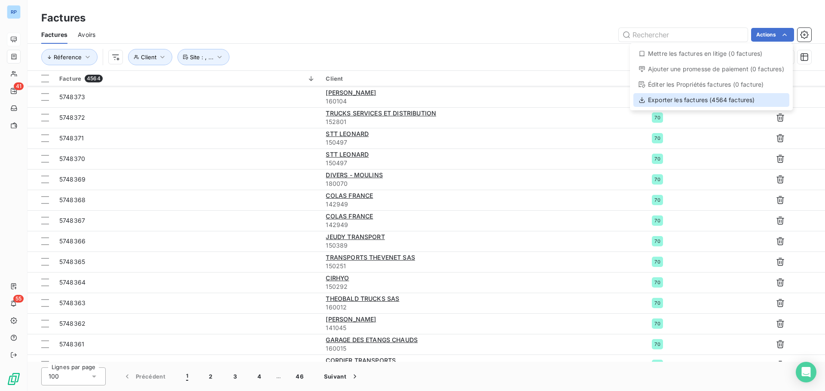
click at [725, 98] on div "Exporter les factures (4564 factures)" at bounding box center [711, 100] width 156 height 14
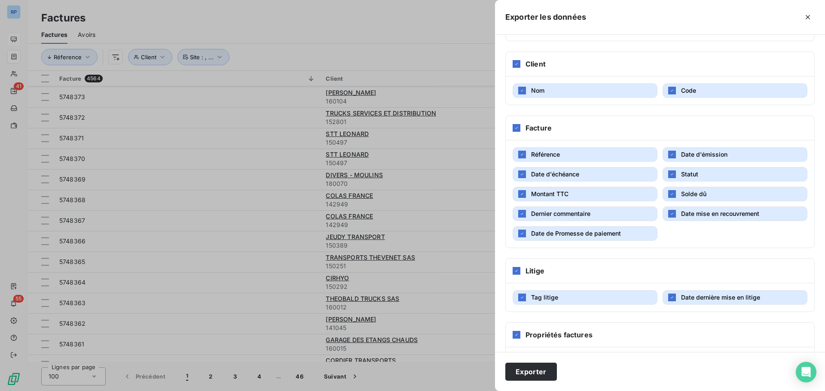
scroll to position [125, 0]
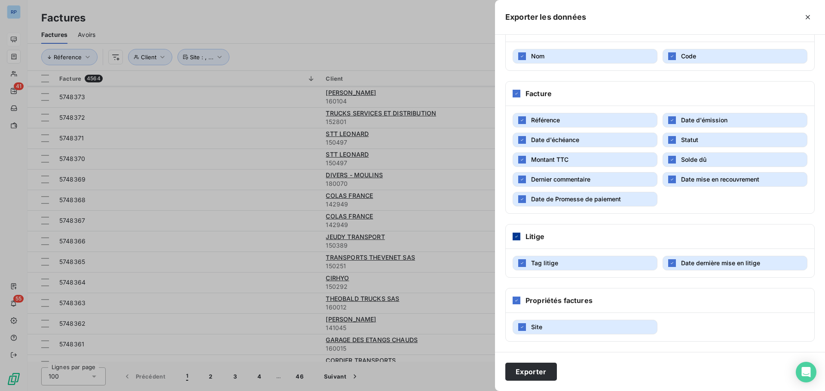
click at [515, 235] on icon at bounding box center [516, 236] width 5 height 5
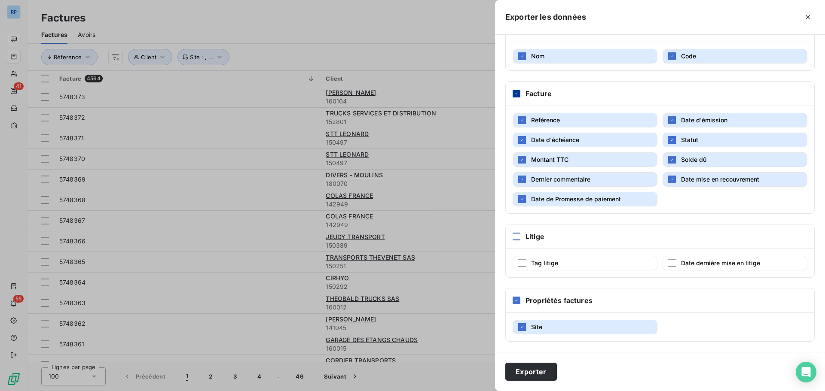
click at [515, 92] on icon at bounding box center [516, 93] width 5 height 5
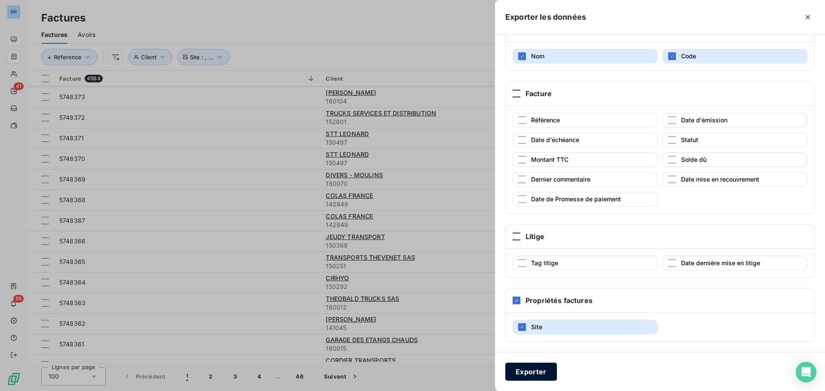
click at [539, 372] on button "Exporter" at bounding box center [531, 372] width 52 height 18
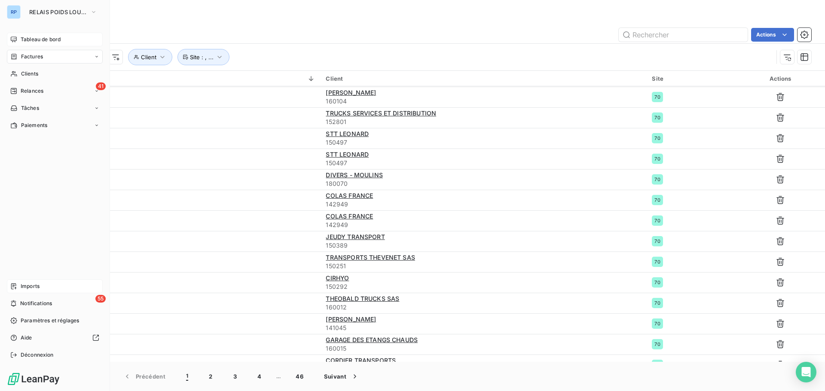
click at [36, 285] on span "Imports" at bounding box center [30, 287] width 19 height 8
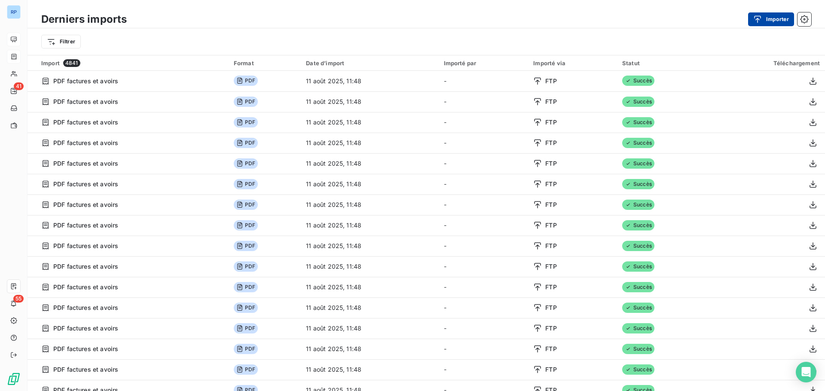
click at [770, 16] on button "Importer" at bounding box center [771, 19] width 46 height 14
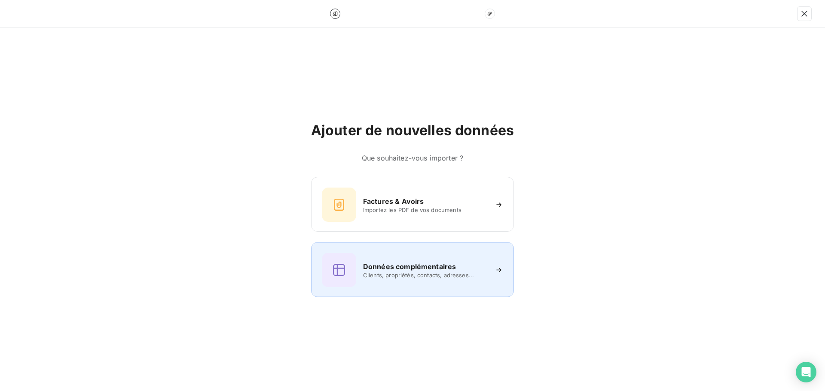
click at [429, 266] on h6 "Données complémentaires" at bounding box center [409, 267] width 93 height 10
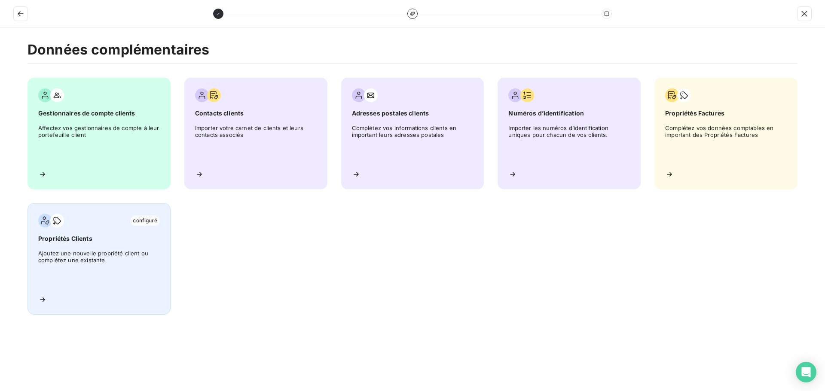
click at [87, 244] on div "configuré Propriétés Clients Ajoutez une nouvelle propriété client ou complétez…" at bounding box center [99, 259] width 143 height 112
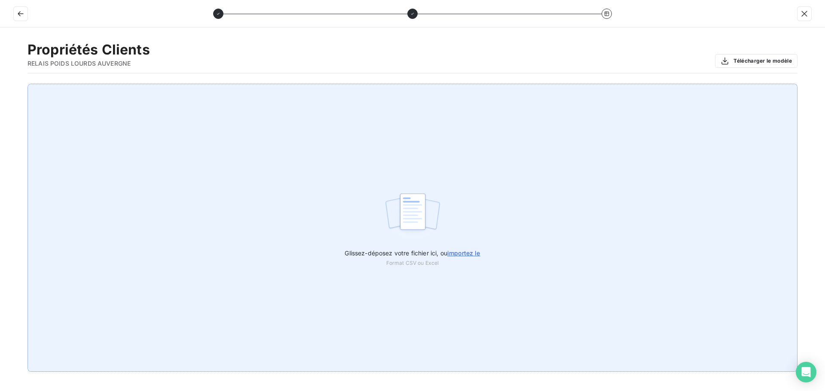
click at [465, 252] on span "importez le" at bounding box center [463, 253] width 33 height 7
click at [0, 84] on input "Glissez-déposez votre fichier ici, ou importez le" at bounding box center [0, 84] width 0 height 0
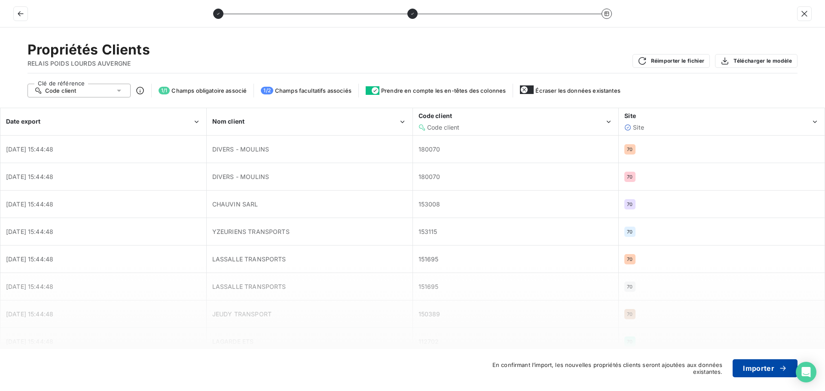
click at [757, 370] on button "Importer" at bounding box center [765, 369] width 65 height 18
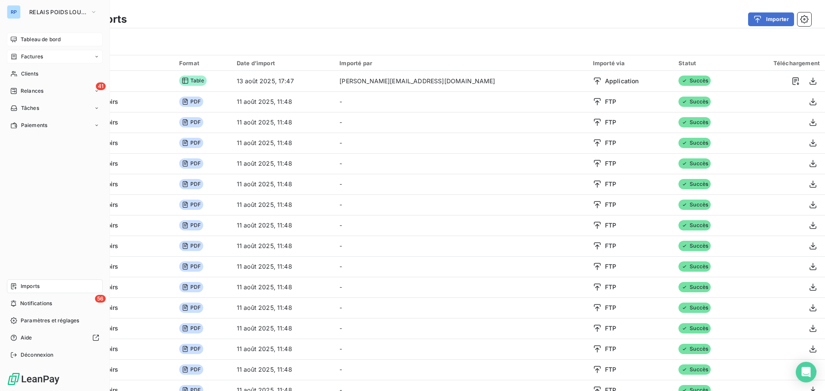
click at [48, 37] on span "Tableau de bord" at bounding box center [41, 40] width 40 height 8
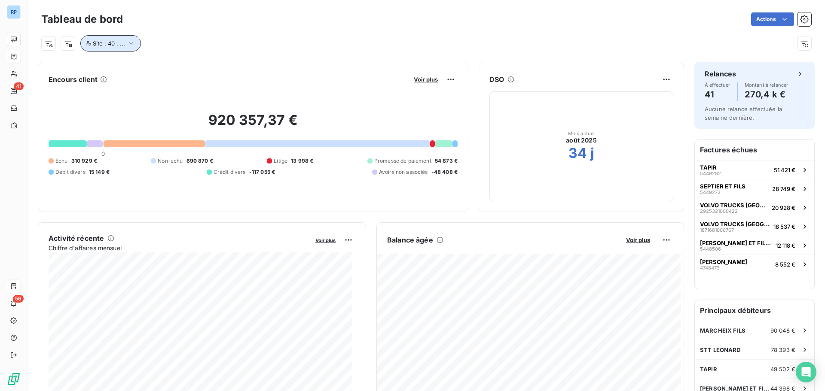
click at [132, 42] on icon "button" at bounding box center [131, 43] width 9 height 9
click at [141, 44] on div "Site : 40 , ..." at bounding box center [110, 43] width 61 height 16
click at [131, 38] on button "Site : 40 , ..." at bounding box center [110, 43] width 61 height 16
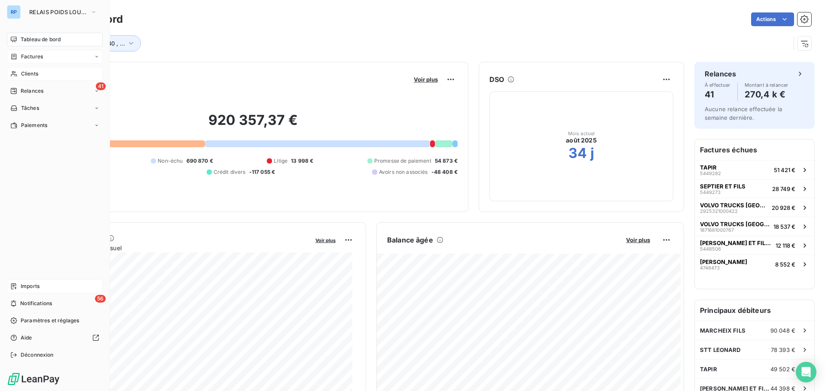
click at [31, 73] on span "Clients" at bounding box center [29, 74] width 17 height 8
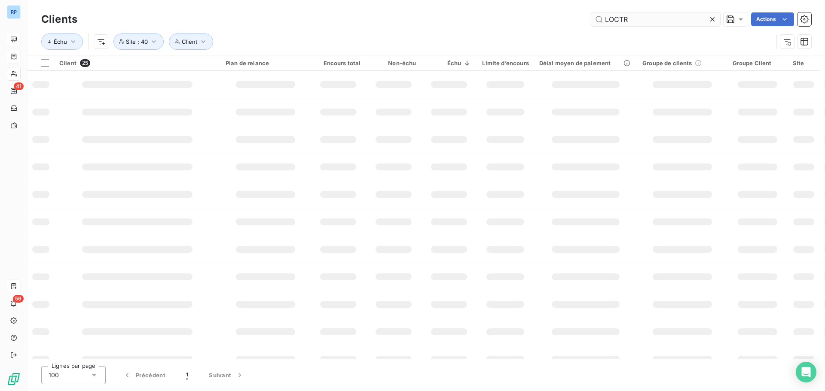
type input "LOCTR"
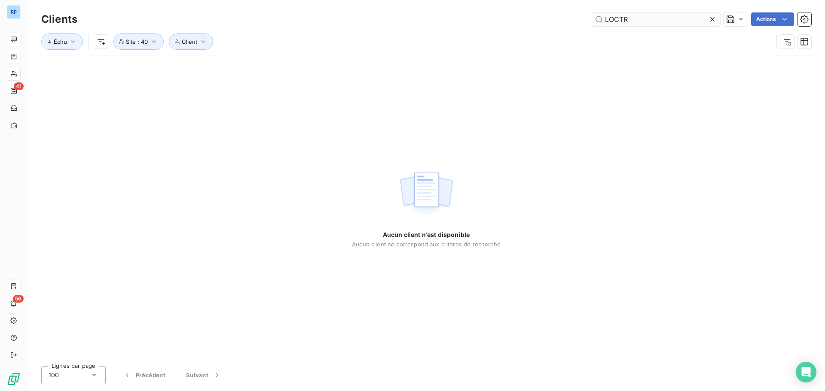
click at [632, 22] on input "LOCTR" at bounding box center [655, 19] width 129 height 14
click at [153, 41] on icon "button" at bounding box center [154, 41] width 4 height 3
click at [285, 36] on div "Échu Client Site : 40" at bounding box center [407, 42] width 732 height 16
click at [206, 40] on icon "button" at bounding box center [203, 41] width 9 height 9
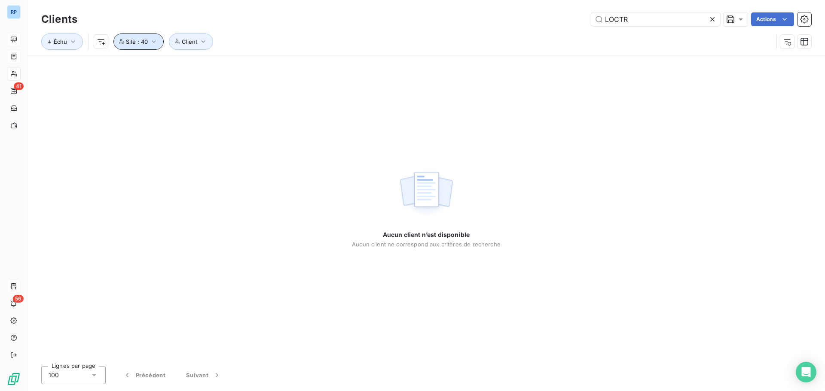
click at [153, 40] on icon "button" at bounding box center [154, 41] width 9 height 9
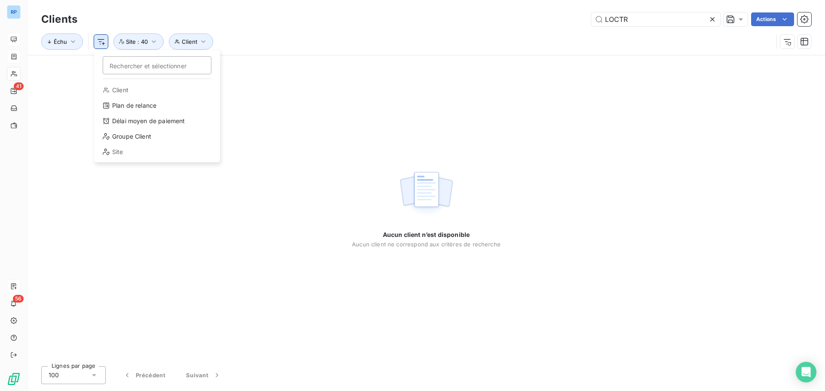
click at [104, 42] on html "RP 41 56 Clients LOCTR Actions Échu Rechercher et sélectionner Client Plan de r…" at bounding box center [412, 195] width 825 height 391
click at [119, 155] on div "Site" at bounding box center [157, 152] width 119 height 14
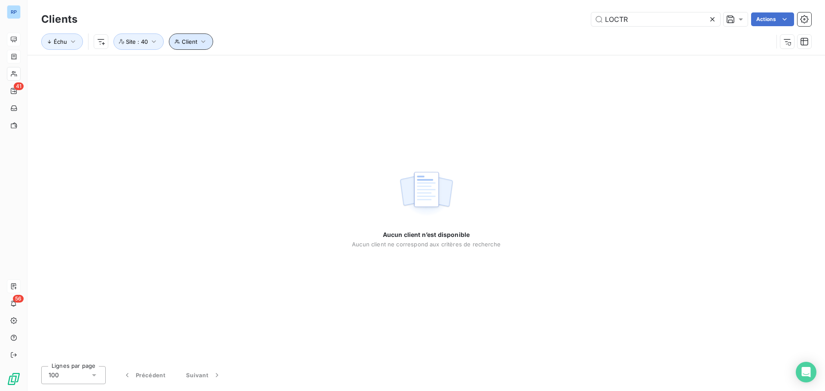
click at [204, 41] on icon "button" at bounding box center [203, 41] width 4 height 3
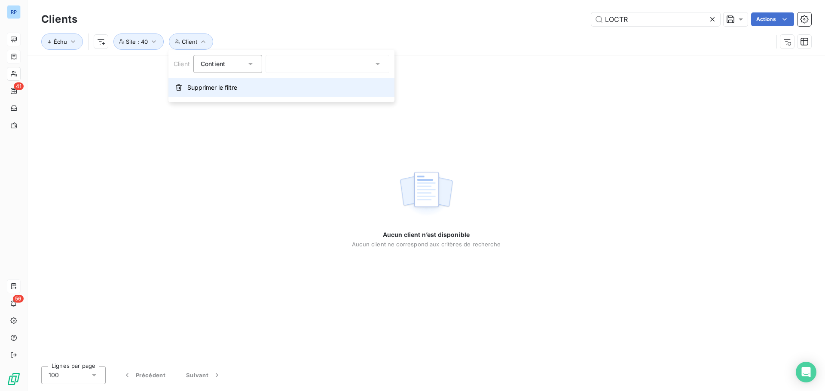
click at [221, 89] on span "Supprimer le filtre" at bounding box center [212, 87] width 50 height 9
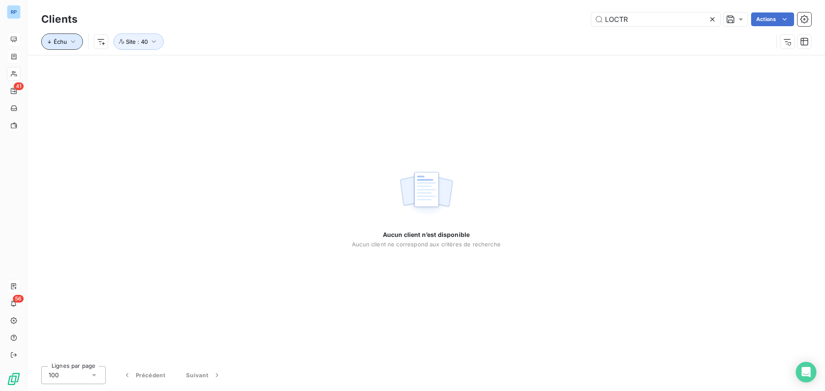
click at [75, 41] on icon "button" at bounding box center [73, 41] width 4 height 3
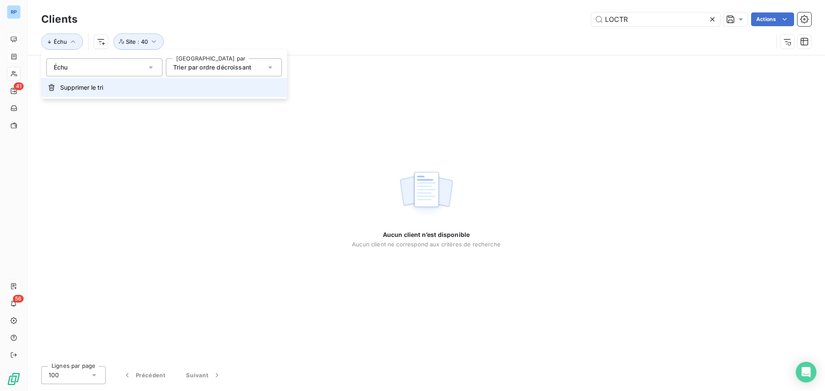
click at [96, 89] on span "Supprimer le tri" at bounding box center [81, 87] width 43 height 9
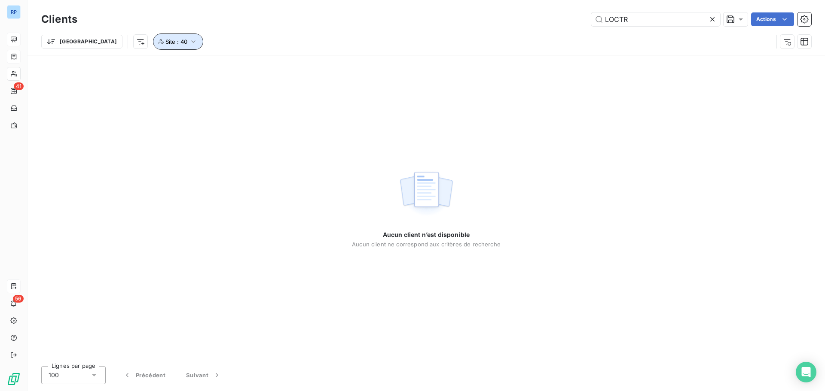
click at [189, 40] on icon "button" at bounding box center [193, 41] width 9 height 9
click at [223, 60] on div "40" at bounding box center [217, 64] width 18 height 10
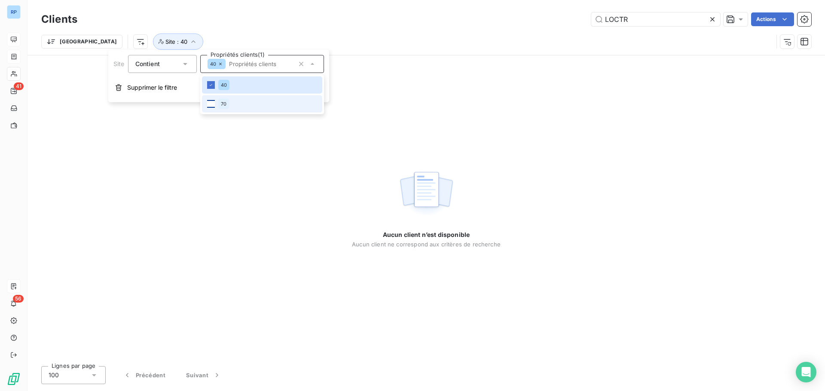
click at [214, 102] on div at bounding box center [211, 104] width 8 height 8
click at [360, 37] on div "Trier Site : 40 , ..." at bounding box center [407, 42] width 732 height 16
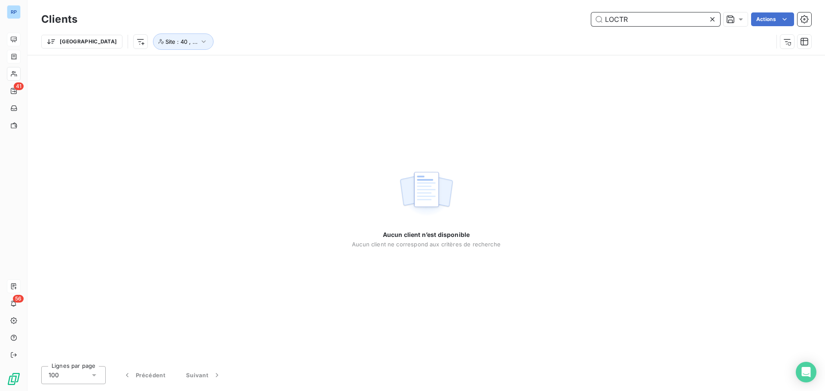
click at [636, 18] on input "LOCTR" at bounding box center [655, 19] width 129 height 14
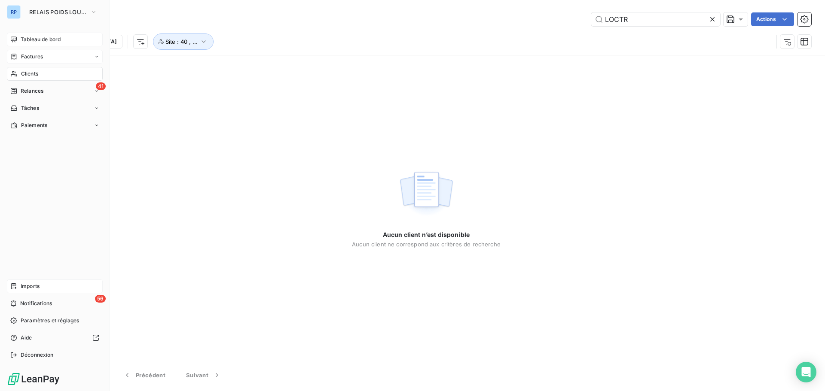
click at [29, 34] on div "Tableau de bord" at bounding box center [55, 40] width 96 height 14
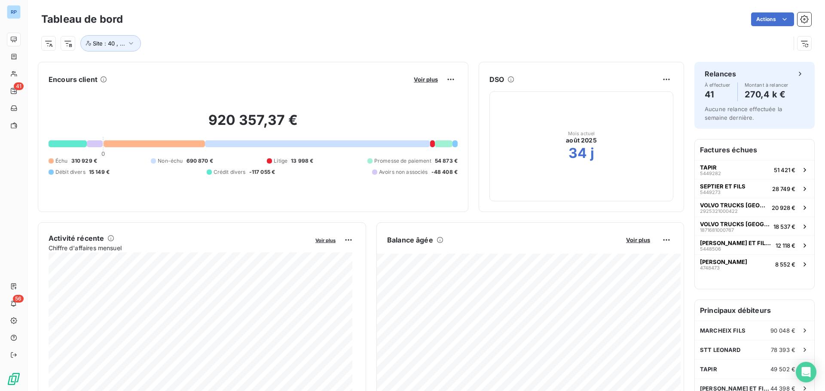
click at [114, 32] on div "Site : 40 , ..." at bounding box center [426, 39] width 770 height 23
click at [125, 43] on button "Site : 40 , ..." at bounding box center [110, 43] width 61 height 16
click at [235, 66] on div "40 70" at bounding box center [234, 66] width 124 height 18
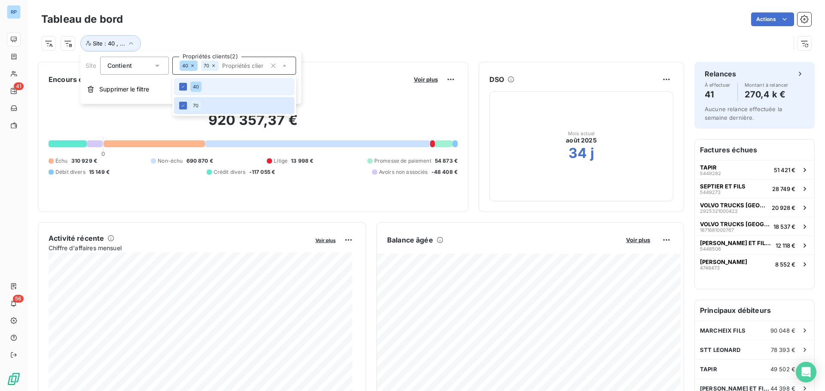
click at [235, 66] on input "text" at bounding box center [242, 66] width 47 height 8
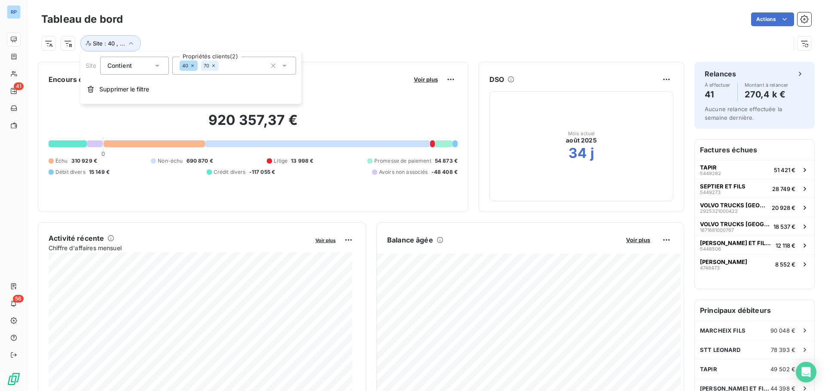
click at [396, 29] on div "Site : 40 , ..." at bounding box center [426, 39] width 770 height 23
click at [96, 42] on span "Site : 40 , ..." at bounding box center [109, 43] width 32 height 7
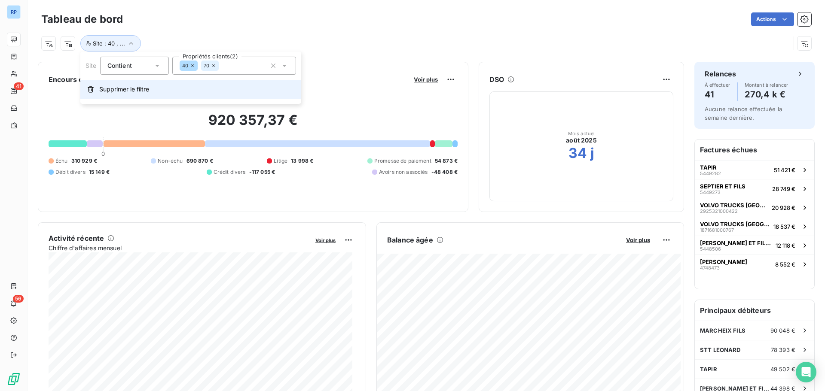
click at [111, 92] on span "Supprimer le filtre" at bounding box center [124, 89] width 50 height 9
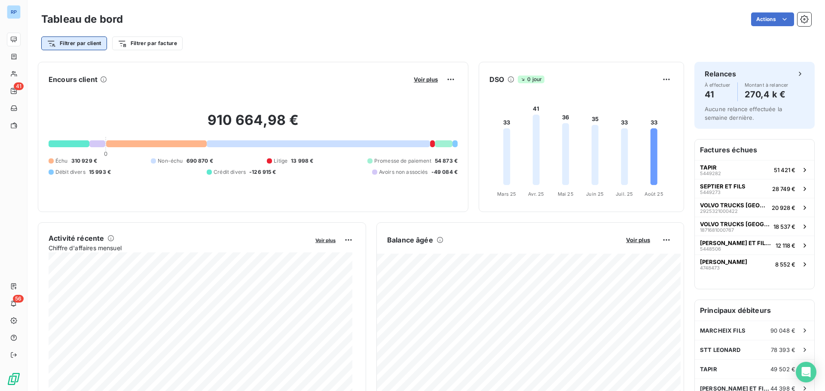
click at [90, 42] on html "RP 41 56 Tableau de bord Actions Filtrer par client Filtrer par facture Encours…" at bounding box center [412, 195] width 825 height 391
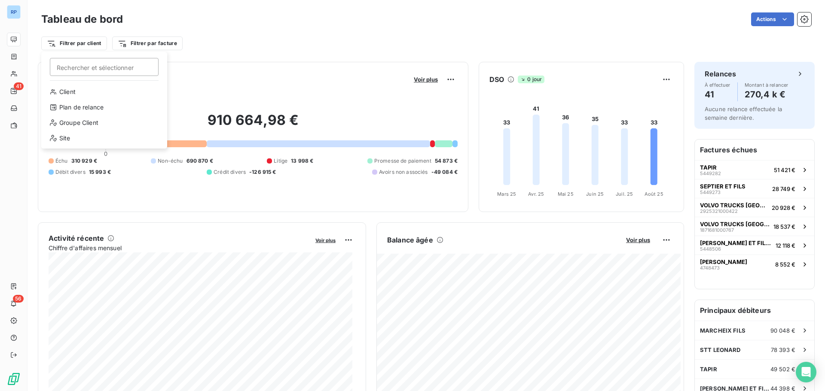
click at [13, 12] on html "RP 41 56 Tableau de bord Actions Filtrer par client Rechercher et sélectionner …" at bounding box center [412, 195] width 825 height 391
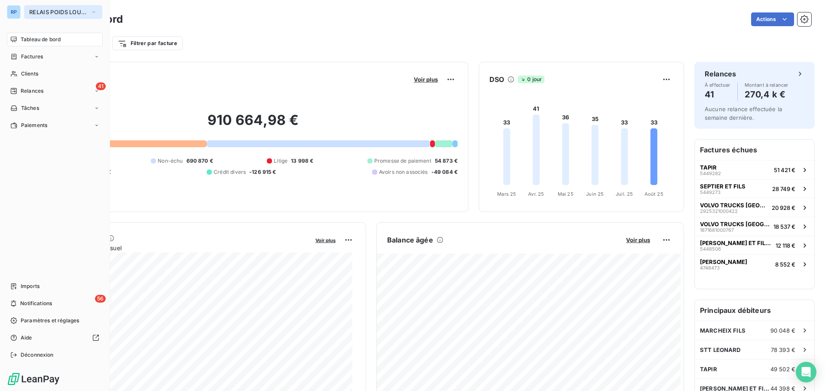
click at [51, 14] on span "RELAIS POIDS LOURDS AUVERGNE" at bounding box center [58, 12] width 58 height 7
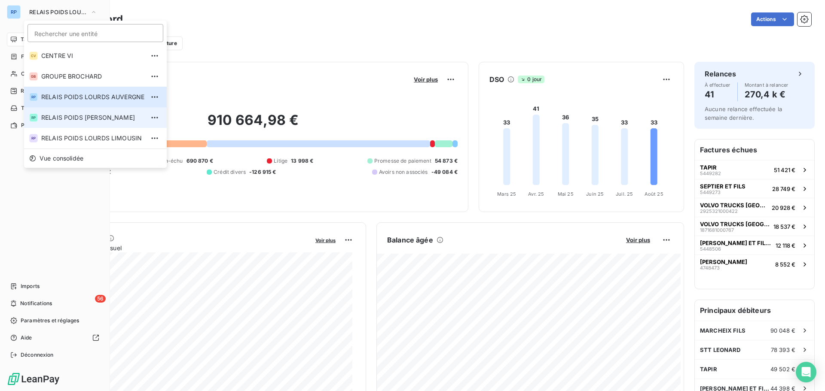
click at [110, 116] on span "RELAIS POIDS [PERSON_NAME]" at bounding box center [92, 117] width 103 height 9
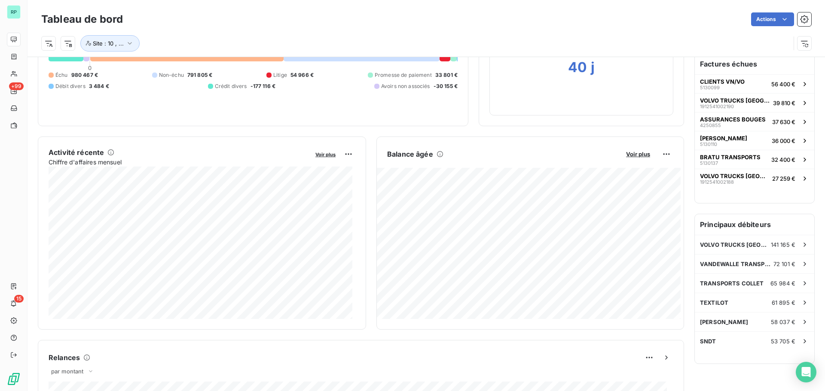
scroll to position [0, 0]
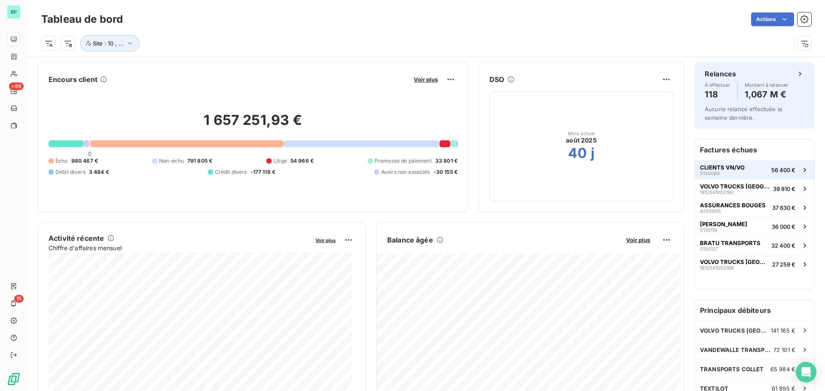
click at [718, 167] on span "CLIENTS VN/VO" at bounding box center [722, 167] width 45 height 7
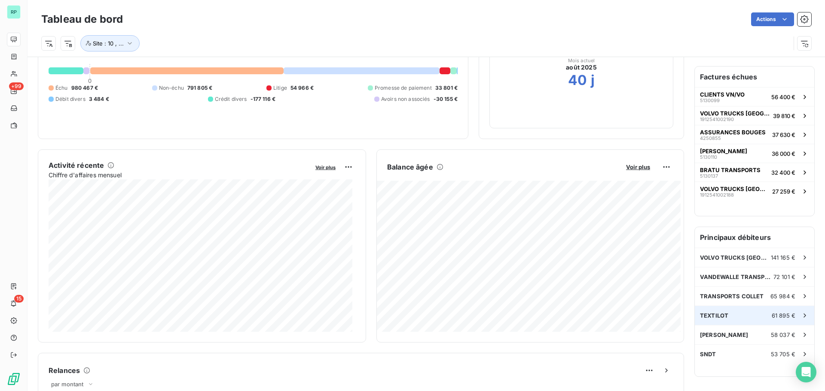
scroll to position [87, 0]
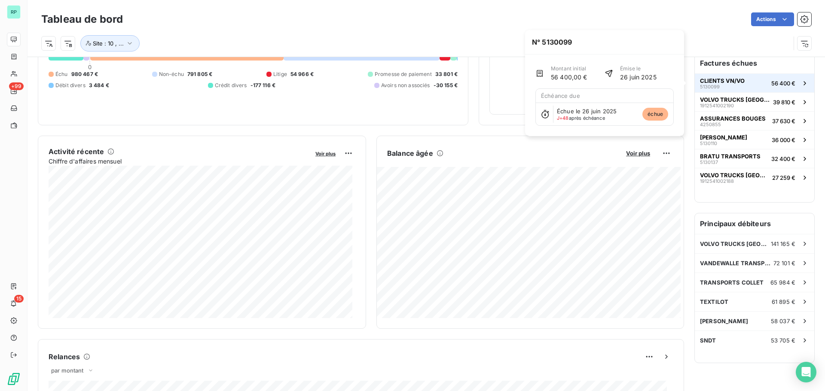
click at [755, 83] on button "CLIENTS VN/VO 5130099 56 400 €" at bounding box center [754, 82] width 119 height 19
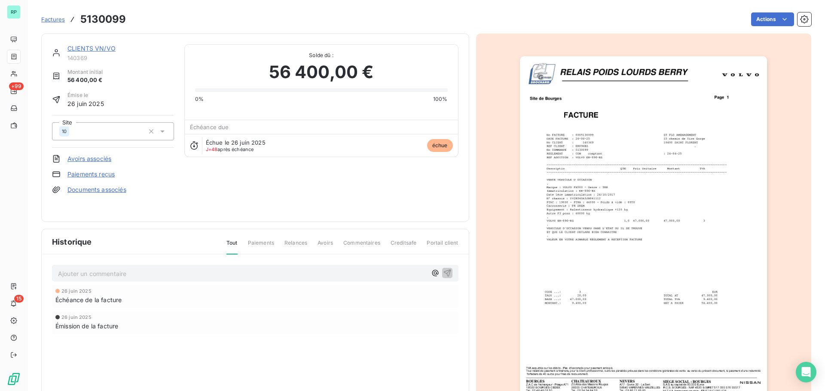
click at [163, 131] on icon at bounding box center [162, 132] width 4 height 2
click at [163, 131] on icon at bounding box center [162, 131] width 9 height 9
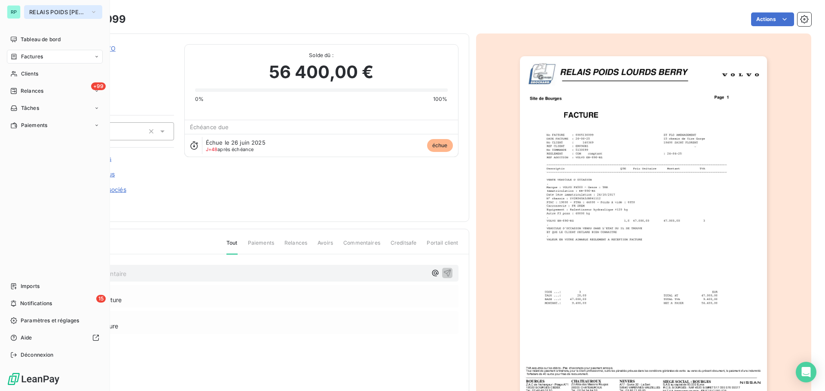
click at [38, 12] on span "RELAIS POIDS LOURDS BERRY" at bounding box center [58, 12] width 58 height 7
click at [38, 9] on span "RELAIS POIDS LOURDS BERRY" at bounding box center [58, 12] width 58 height 7
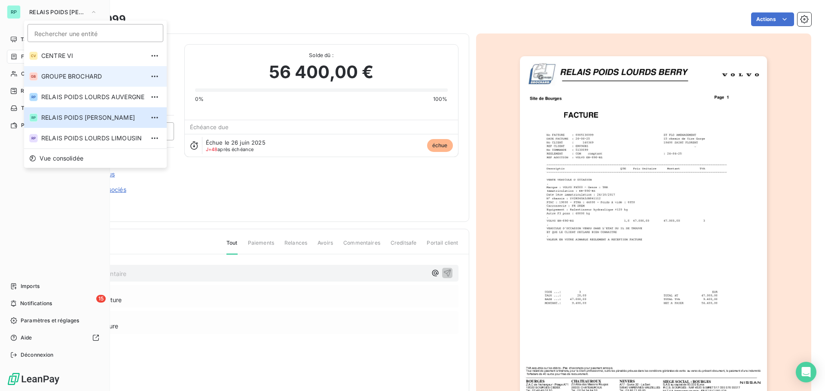
click at [87, 78] on span "GROUPE BROCHARD" at bounding box center [92, 76] width 103 height 9
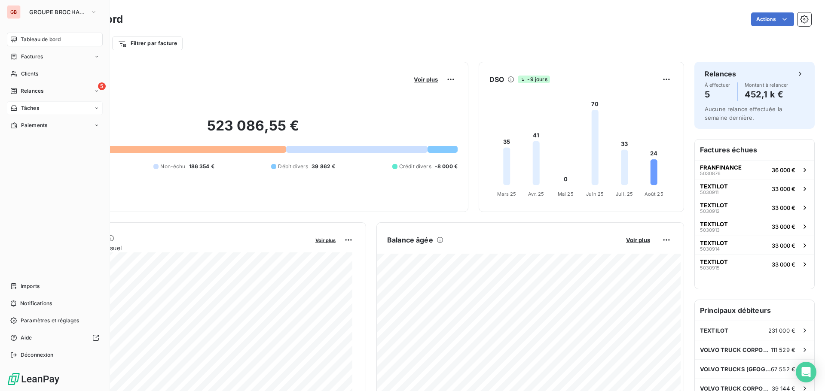
click at [40, 103] on div "Tâches" at bounding box center [55, 108] width 96 height 14
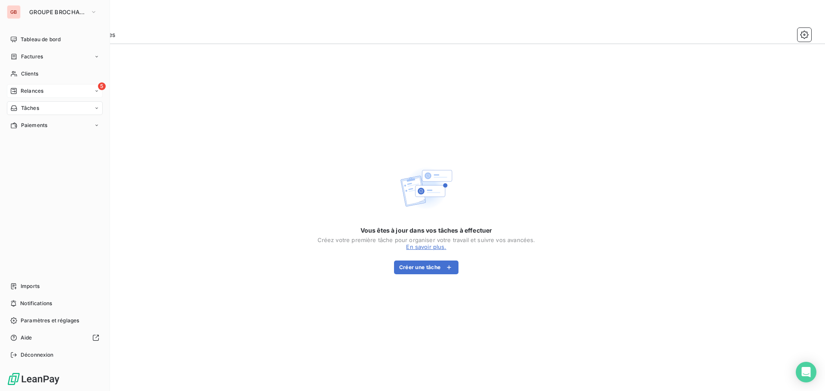
click at [20, 90] on div "Relances" at bounding box center [26, 91] width 33 height 8
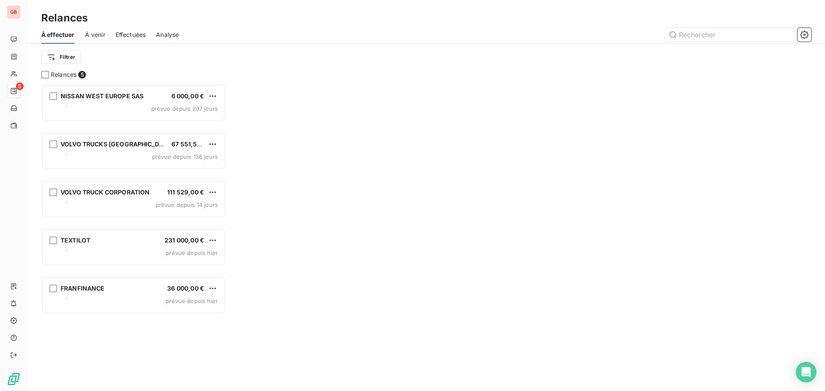
scroll to position [7, 7]
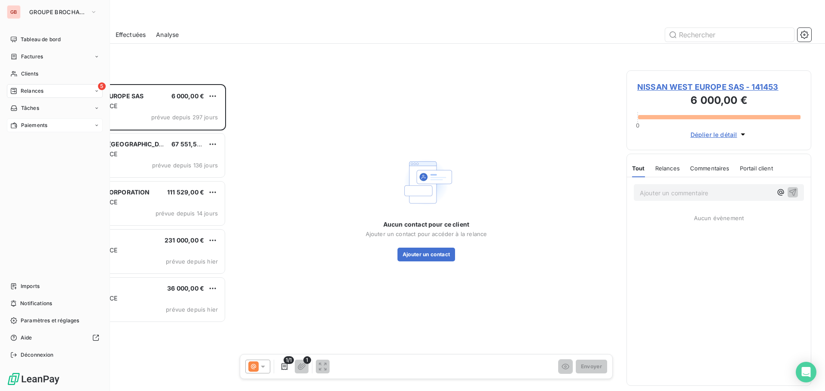
click at [40, 123] on span "Paiements" at bounding box center [34, 126] width 26 height 8
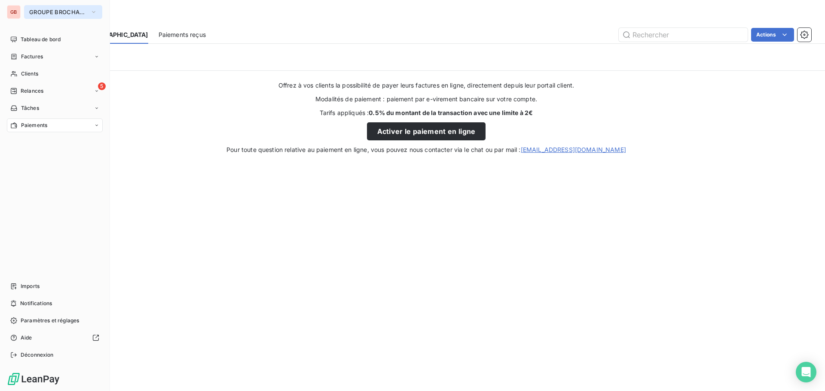
click at [54, 10] on span "GROUPE BROCHARD" at bounding box center [58, 12] width 58 height 7
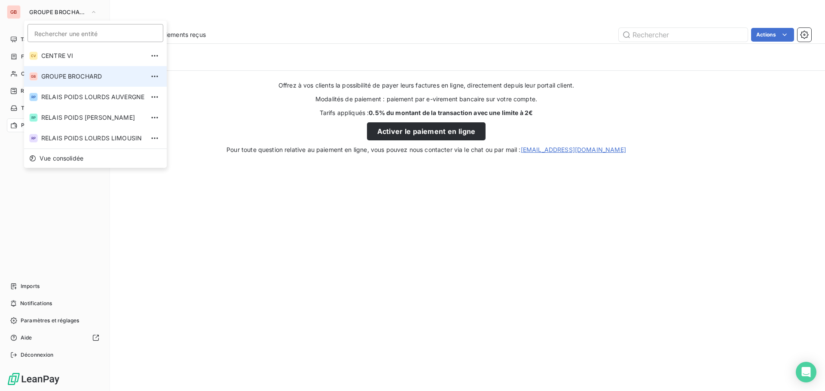
click at [92, 70] on li "GB GROUPE BROCHARD" at bounding box center [95, 76] width 143 height 21
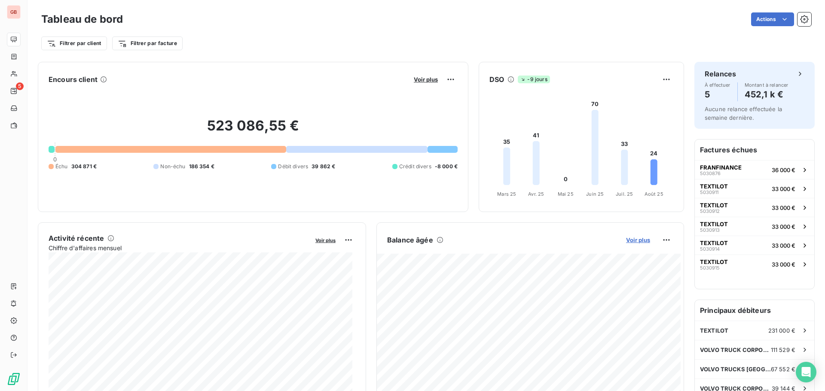
click at [637, 240] on span "Voir plus" at bounding box center [638, 240] width 24 height 7
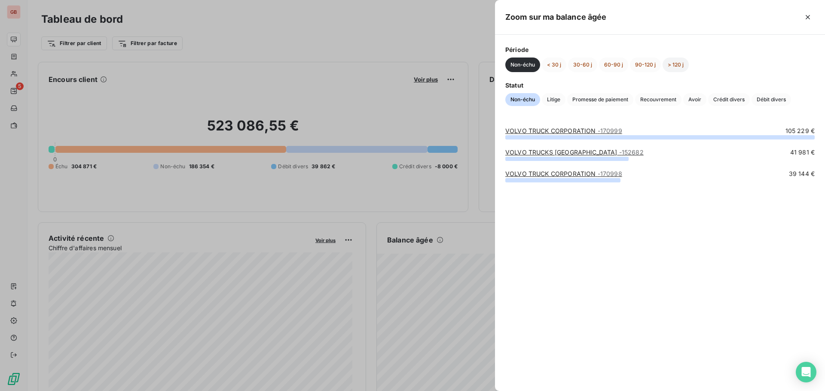
click at [678, 67] on button "> 120 j" at bounding box center [676, 65] width 26 height 15
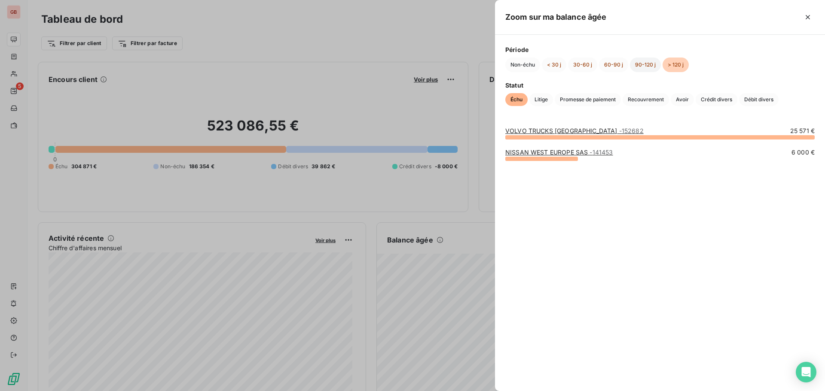
click at [643, 66] on button "90-120 j" at bounding box center [645, 65] width 31 height 15
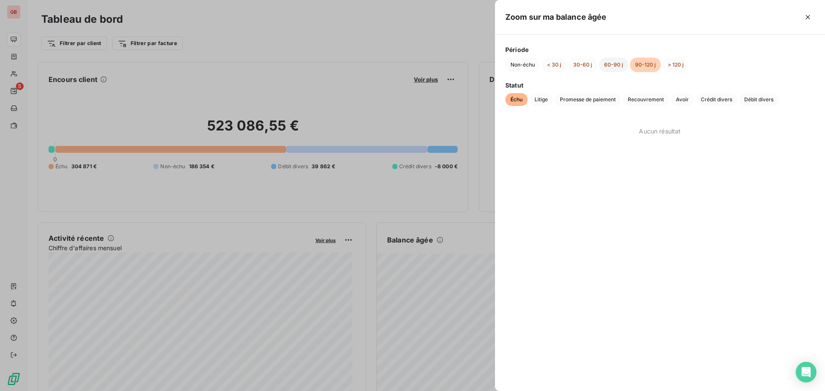
click at [618, 67] on button "60-90 j" at bounding box center [613, 65] width 29 height 15
click at [587, 64] on button "30-60 j" at bounding box center [582, 65] width 29 height 15
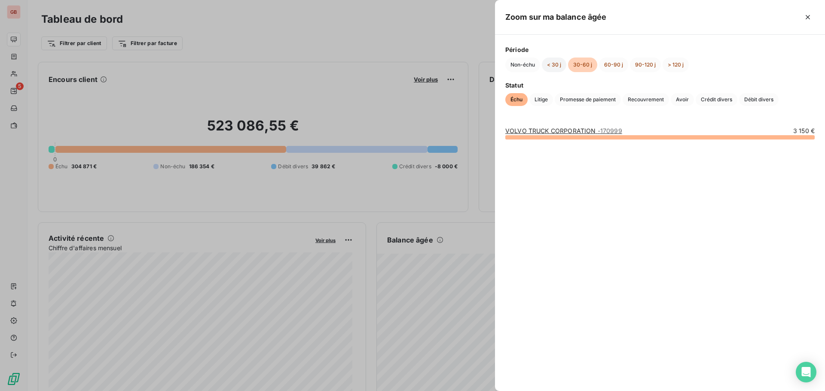
click at [558, 63] on button "< 30 j" at bounding box center [554, 65] width 24 height 15
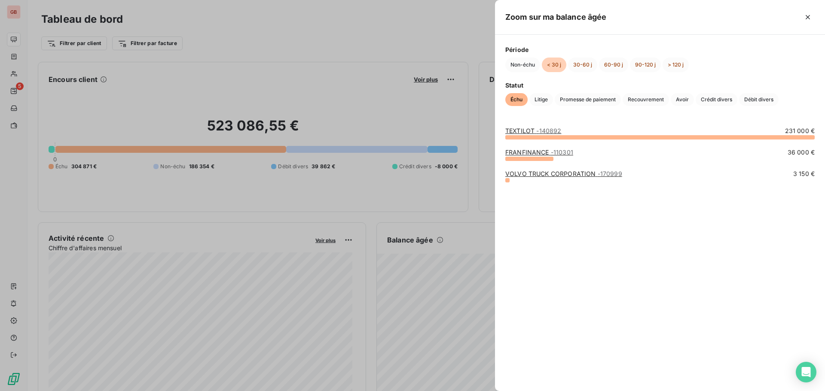
click at [412, 47] on div at bounding box center [412, 195] width 825 height 391
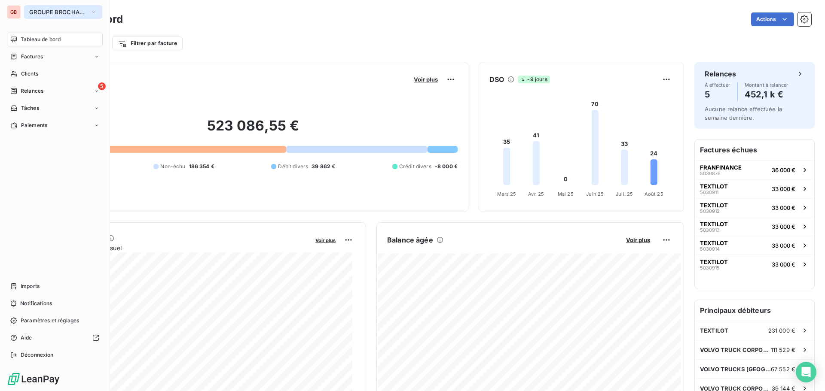
click at [55, 13] on span "GROUPE BROCHARD" at bounding box center [58, 12] width 58 height 7
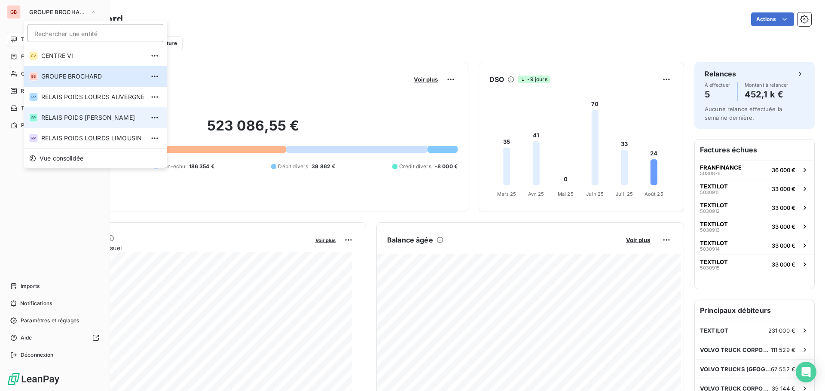
click at [95, 115] on span "RELAIS POIDS [PERSON_NAME]" at bounding box center [92, 117] width 103 height 9
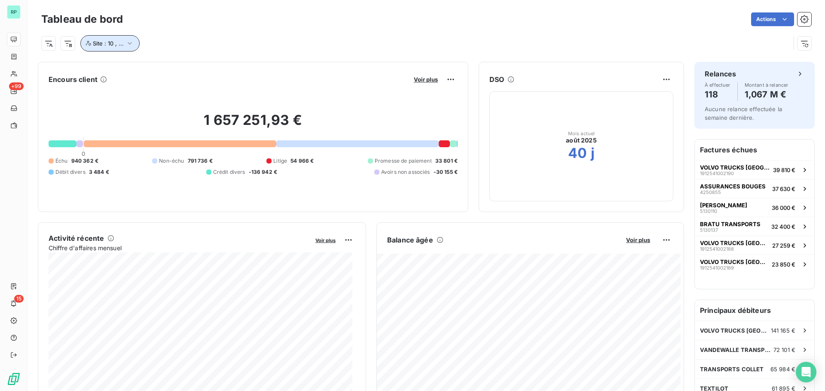
click at [126, 38] on button "Site : 10 , ..." at bounding box center [109, 43] width 59 height 16
click at [356, 24] on div "Actions" at bounding box center [472, 19] width 678 height 14
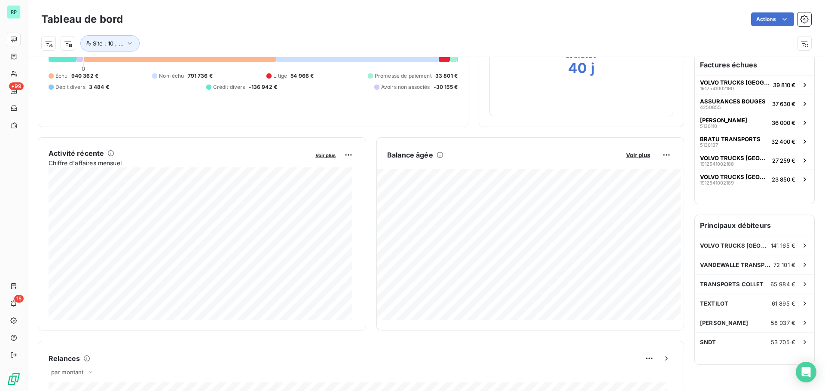
scroll to position [43, 0]
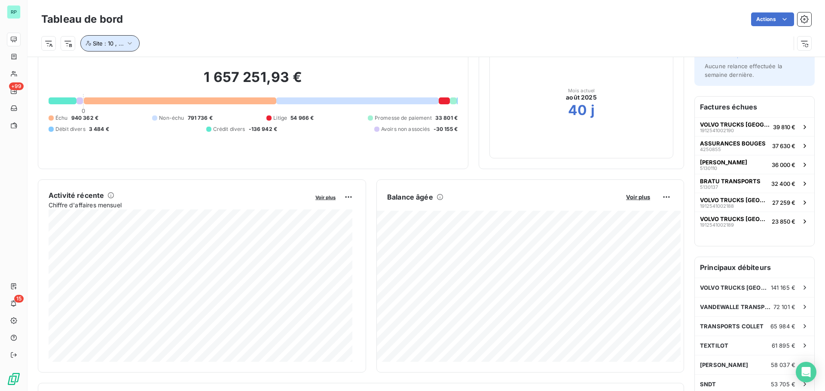
click at [134, 41] on button "Site : 10 , ..." at bounding box center [109, 43] width 59 height 16
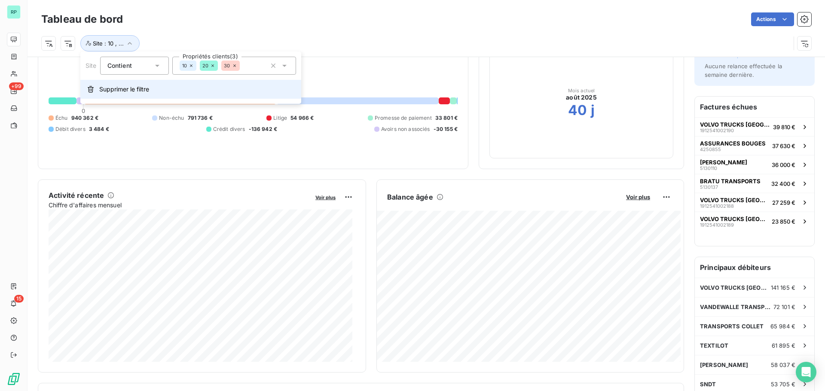
click at [129, 89] on span "Supprimer le filtre" at bounding box center [124, 89] width 50 height 9
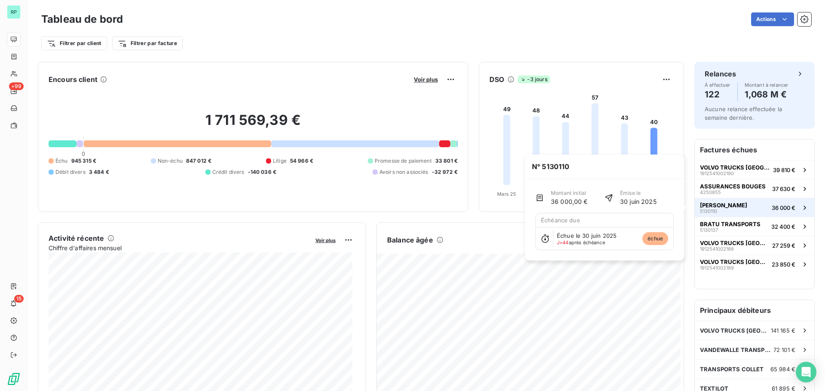
click at [764, 205] on button "[PERSON_NAME] 5130110 36 000 €" at bounding box center [754, 207] width 119 height 19
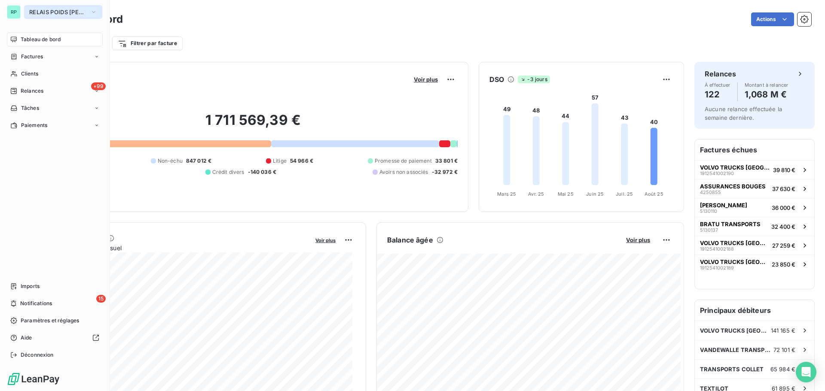
click at [55, 11] on span "RELAIS POIDS [PERSON_NAME]" at bounding box center [58, 12] width 58 height 7
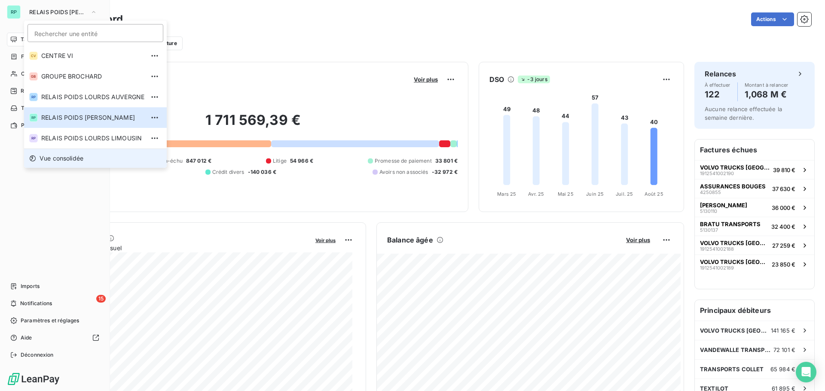
click at [72, 158] on span "Vue consolidée" at bounding box center [62, 158] width 44 height 9
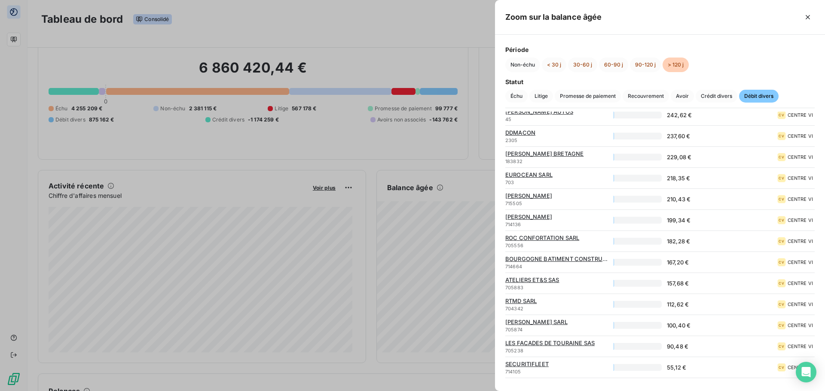
scroll to position [2840, 0]
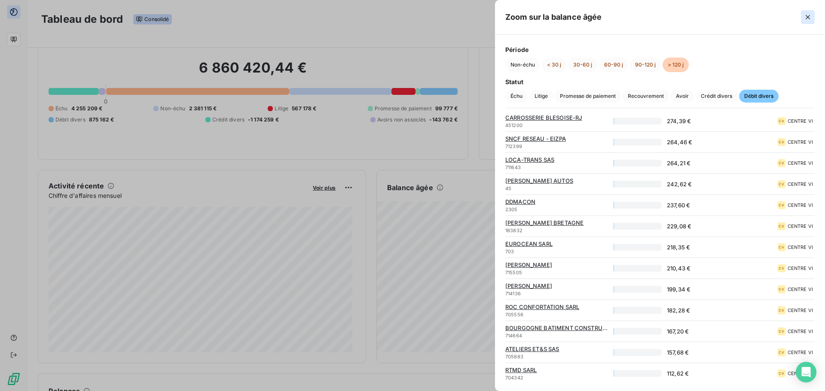
click at [807, 21] on icon "button" at bounding box center [808, 17] width 9 height 9
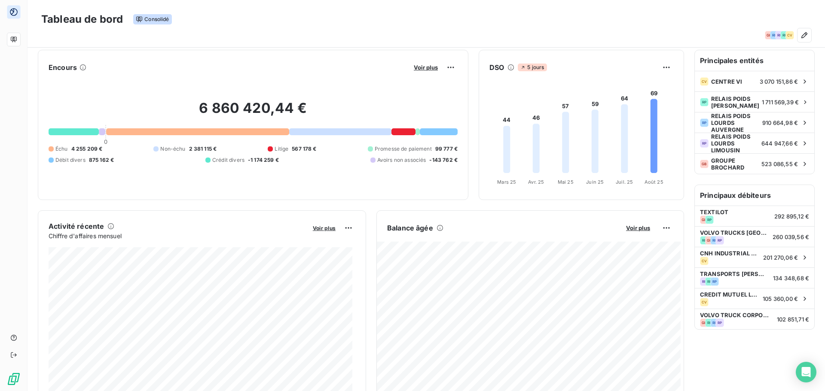
scroll to position [0, 0]
